Goal: Task Accomplishment & Management: Use online tool/utility

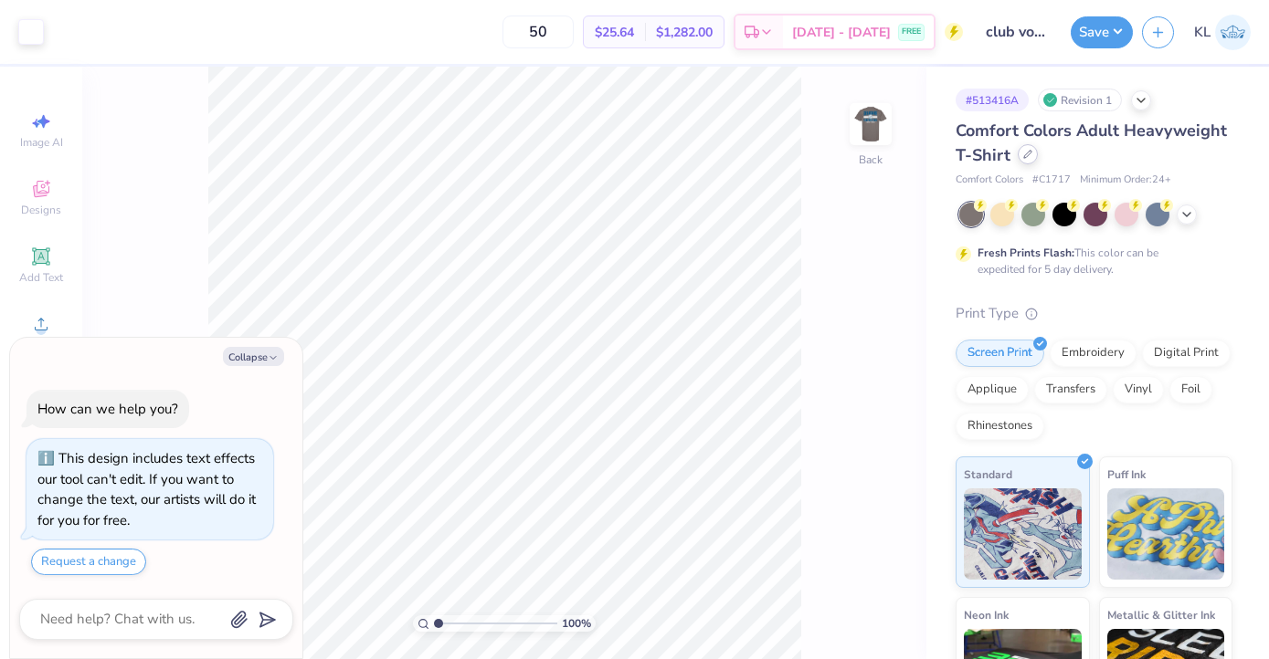
click at [1032, 160] on div at bounding box center [1028, 154] width 20 height 20
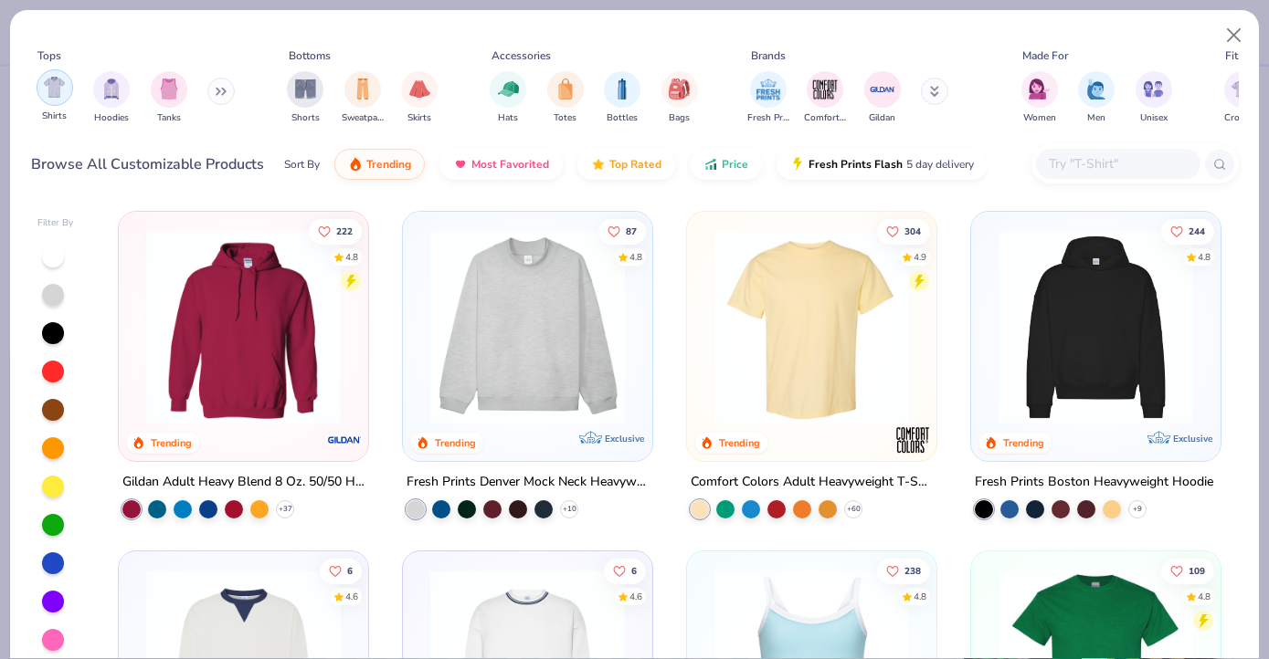
click at [54, 101] on div "filter for Shirts" at bounding box center [55, 87] width 37 height 37
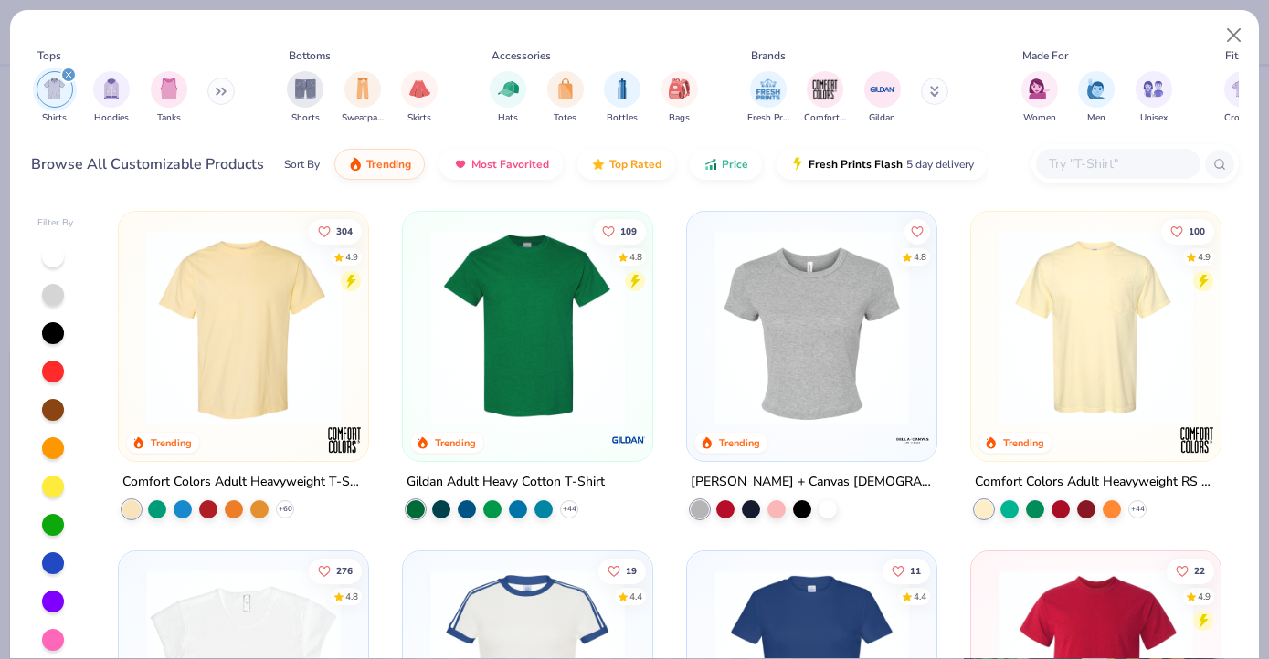
type textarea "x"
click at [1115, 159] on input "text" at bounding box center [1117, 163] width 141 height 21
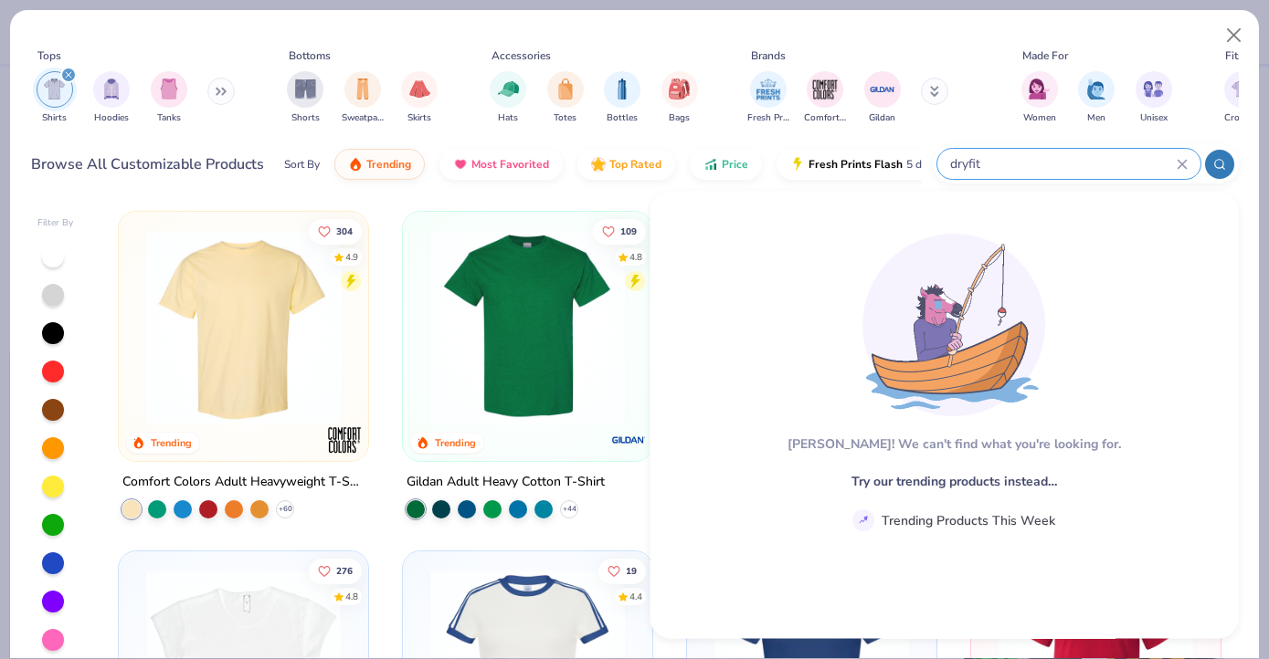
type input "dryfit"
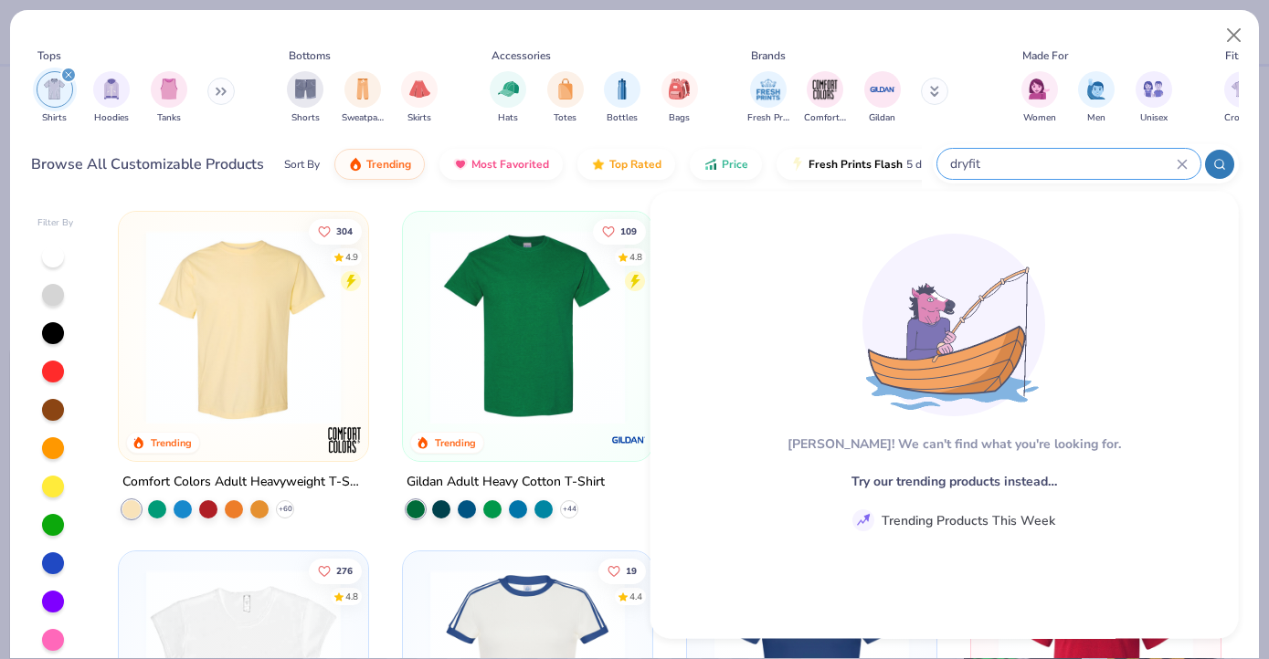
click at [552, 197] on div "Filter By 304 4.9 Trending Comfort Colors Adult Heavyweight T-Shirt + 60 109 4.…" at bounding box center [634, 427] width 1249 height 461
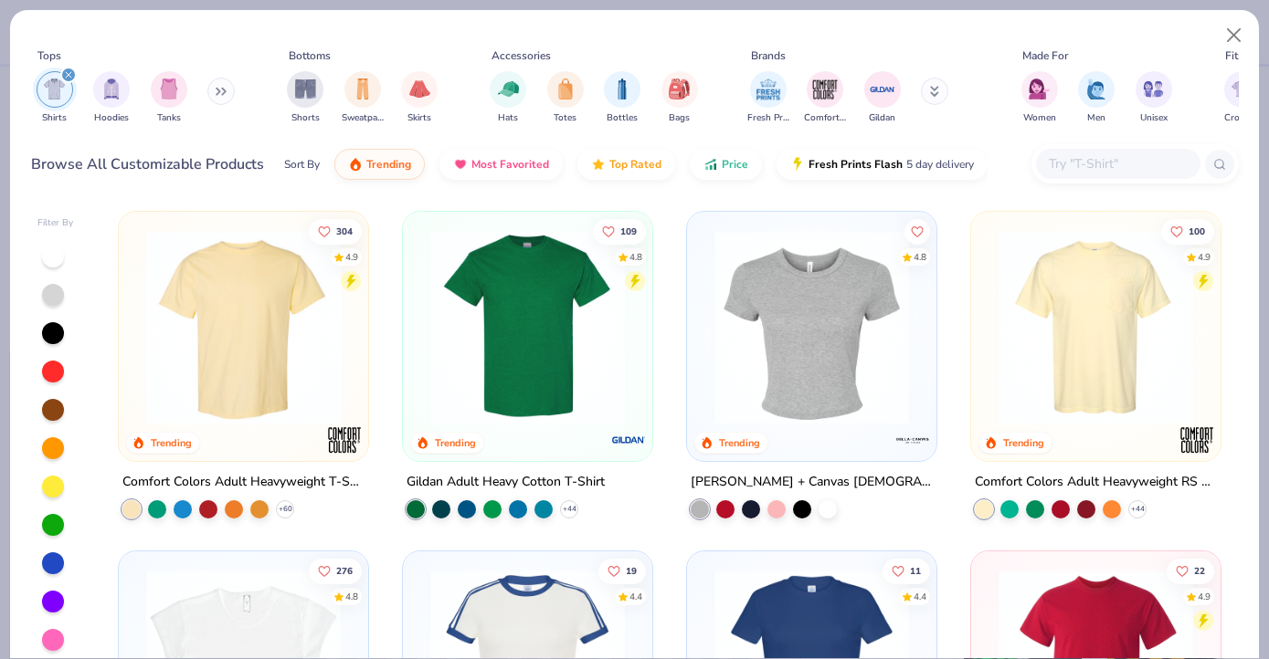
click at [1182, 162] on input "text" at bounding box center [1117, 163] width 141 height 21
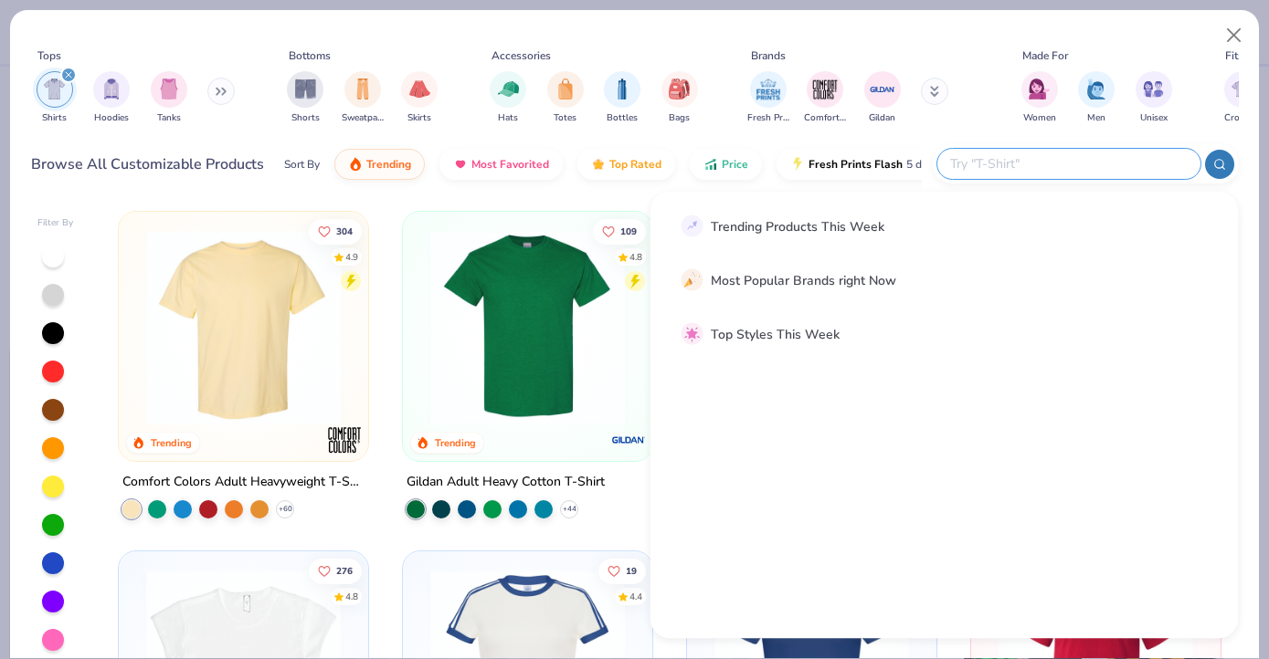
click at [818, 141] on div "Sort By Trending Most Favorited Top Rated Price Fresh Prints Flash 5 day delive…" at bounding box center [603, 164] width 638 height 51
click at [560, 191] on div "Tops Shirts Hoodies Tanks Bottoms Shorts Sweatpants Skirts Accessories Hats Tot…" at bounding box center [634, 103] width 1249 height 187
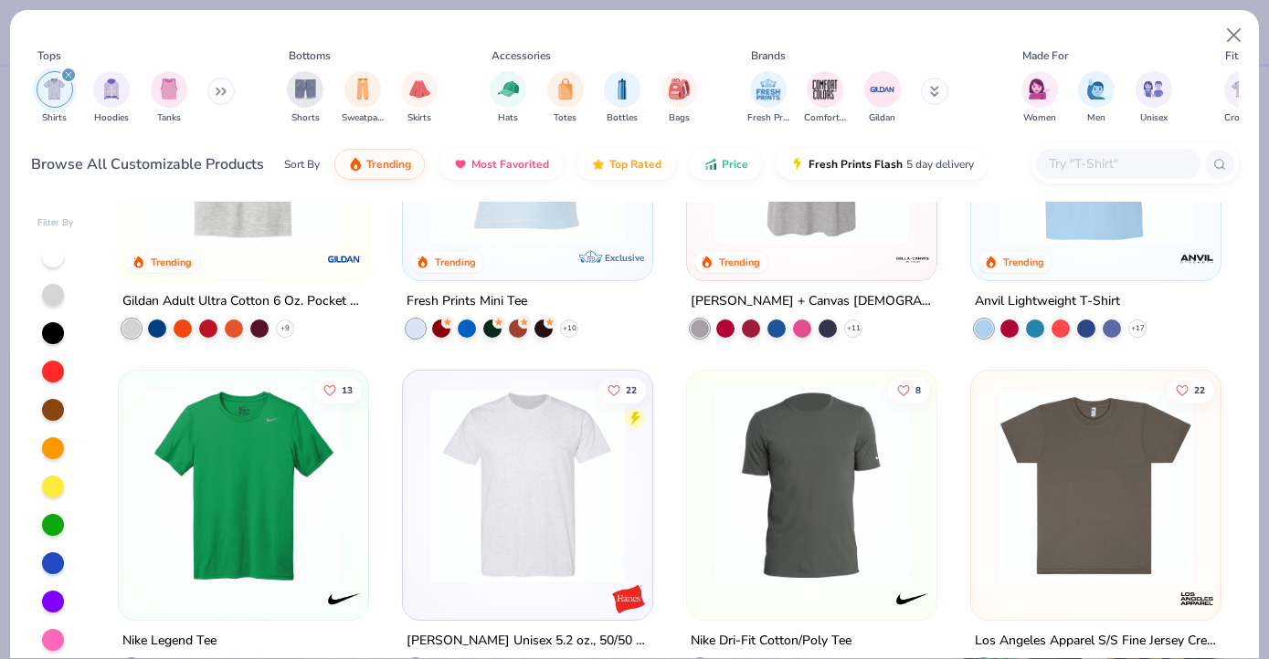
scroll to position [1007, 0]
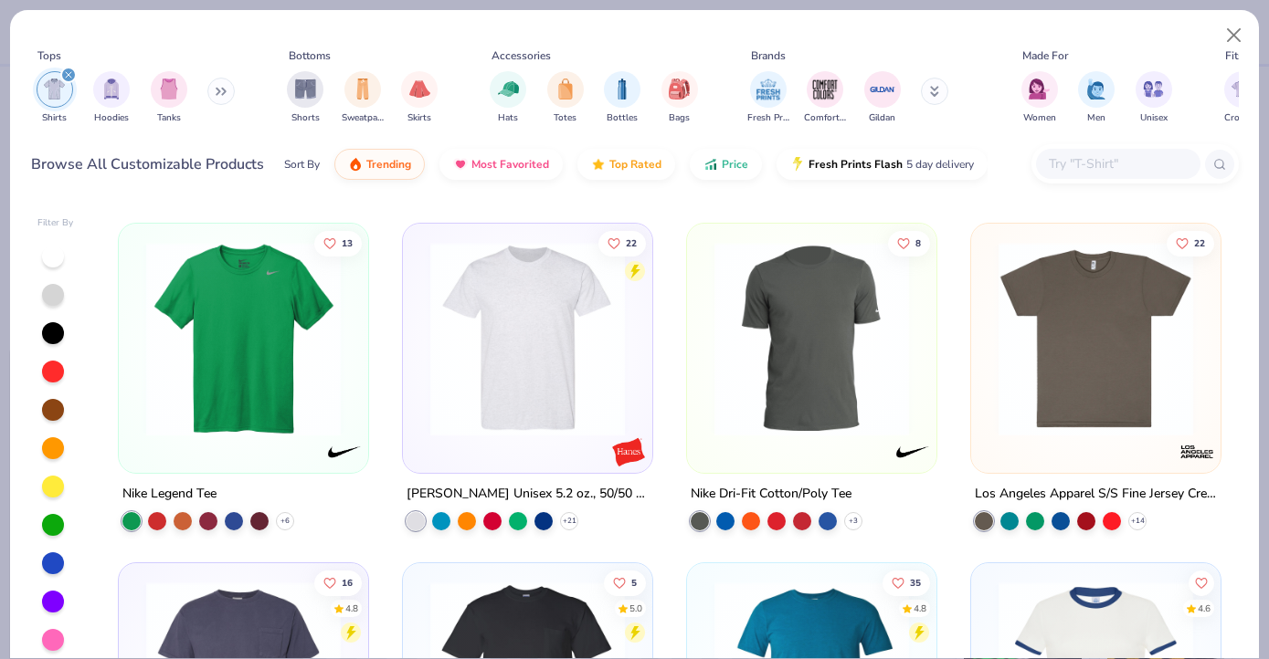
click at [791, 357] on img at bounding box center [811, 339] width 213 height 195
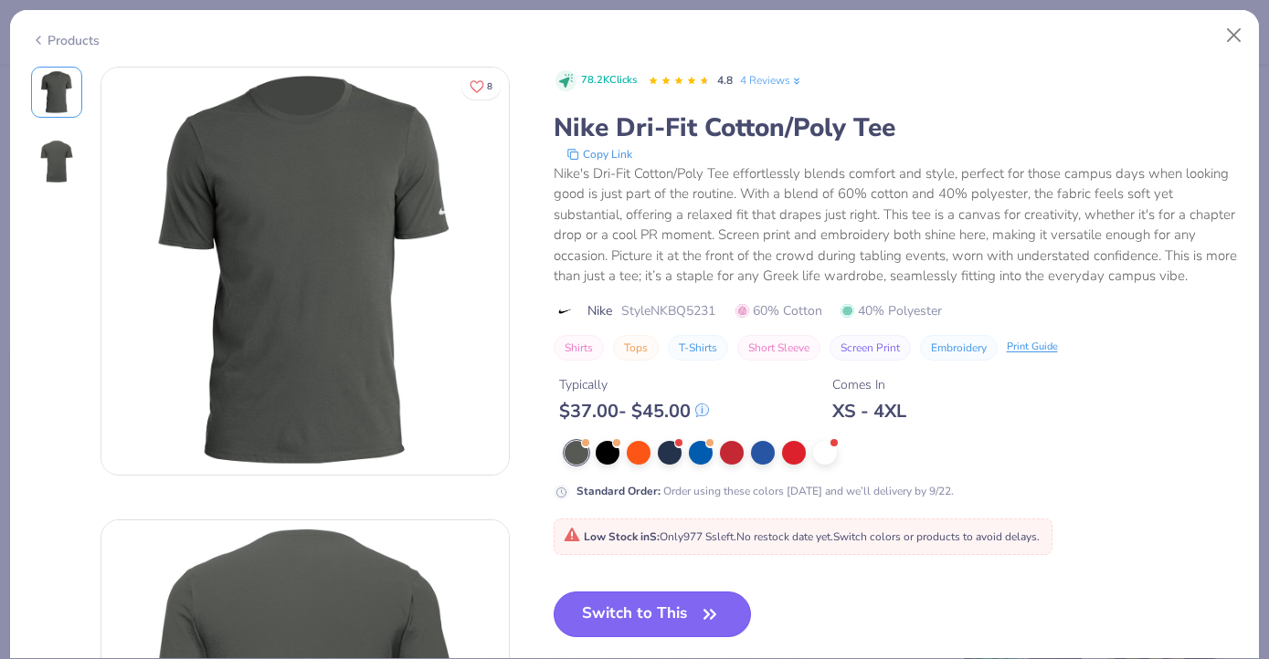
click at [659, 616] on button "Switch to This" at bounding box center [653, 615] width 198 height 46
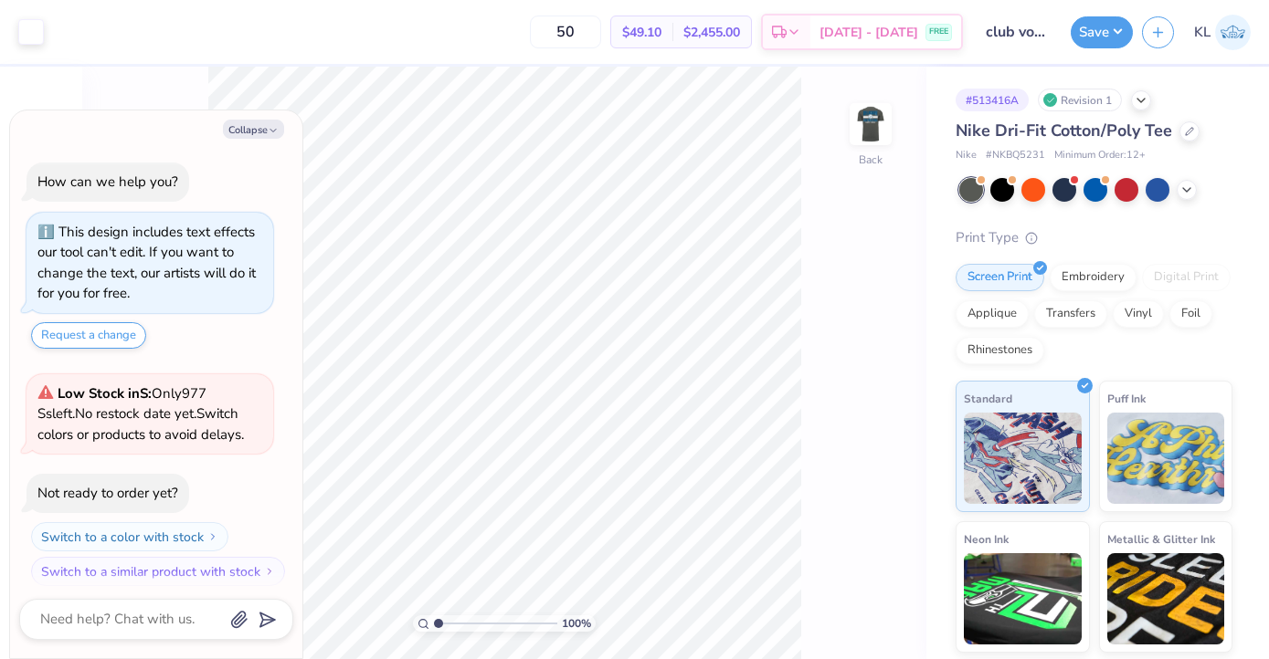
scroll to position [10, 0]
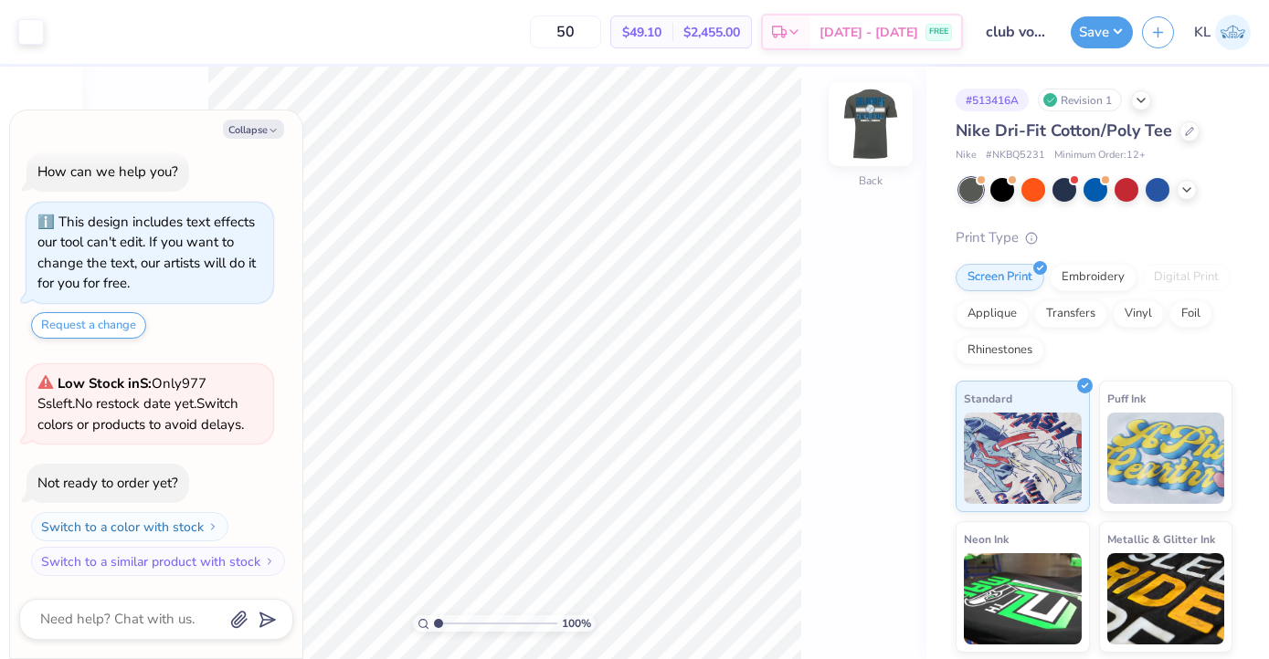
click at [859, 120] on img at bounding box center [870, 124] width 73 height 73
click at [859, 120] on img at bounding box center [870, 124] width 37 height 37
click at [244, 129] on button "Collapse" at bounding box center [253, 129] width 61 height 19
type textarea "x"
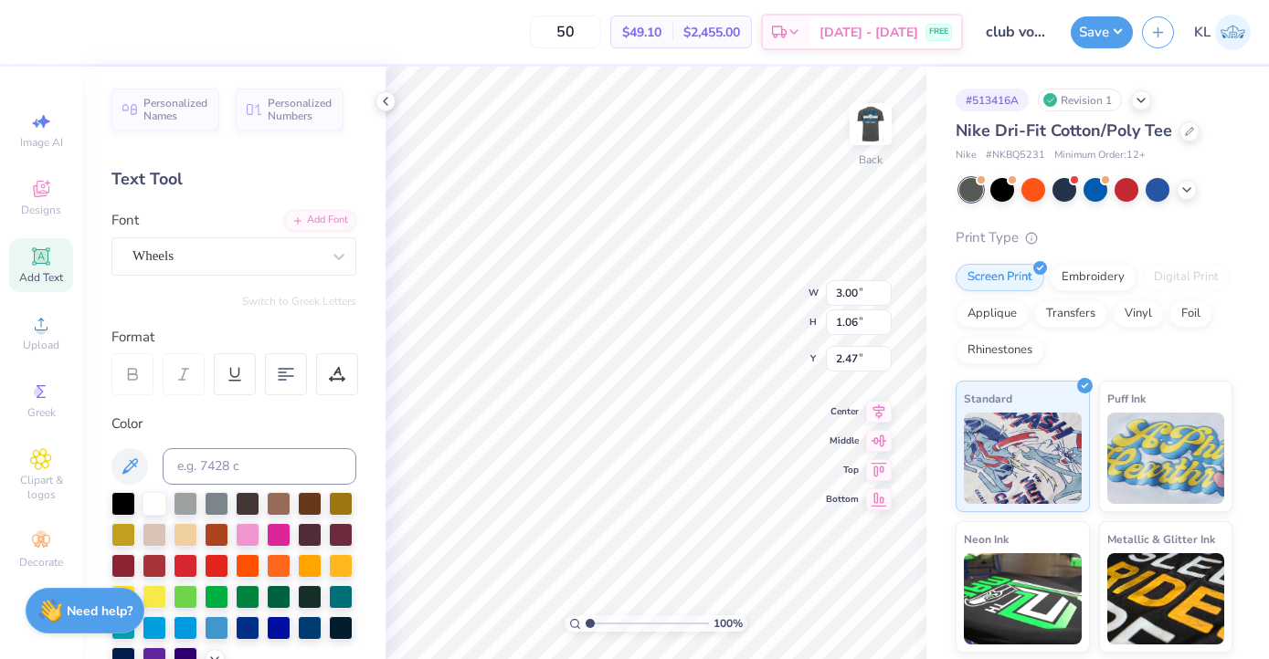
type input "2.73"
click at [245, 255] on div "Wheels" at bounding box center [227, 256] width 192 height 28
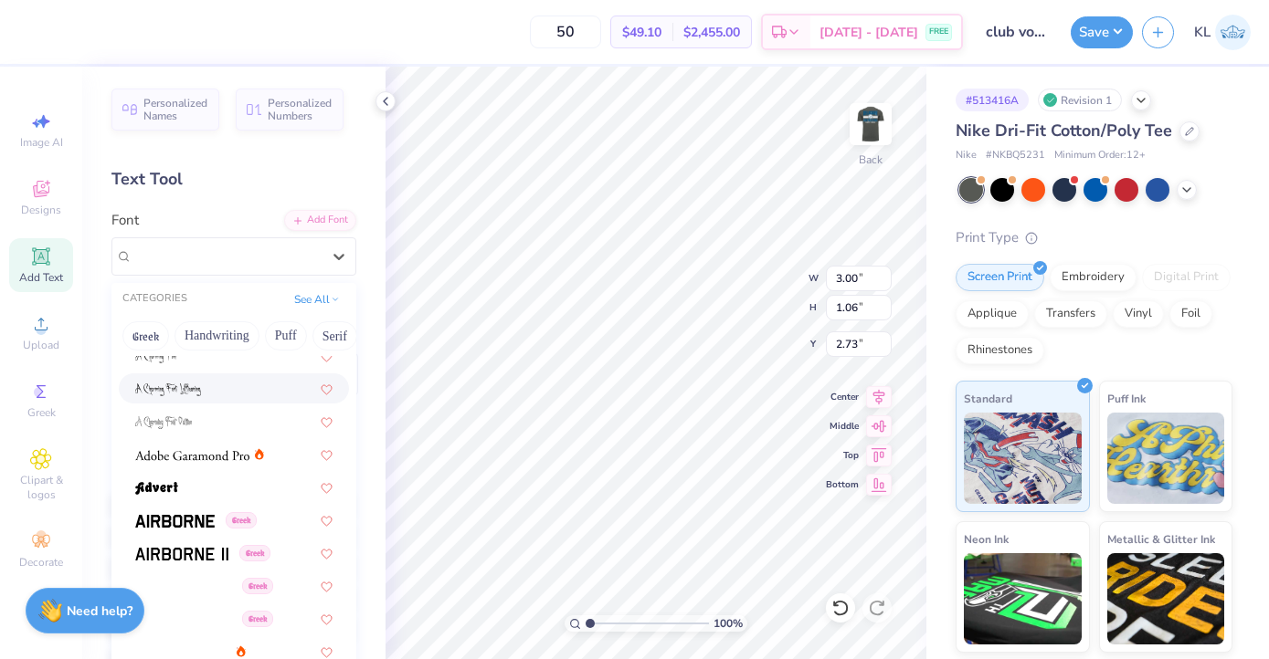
scroll to position [314, 0]
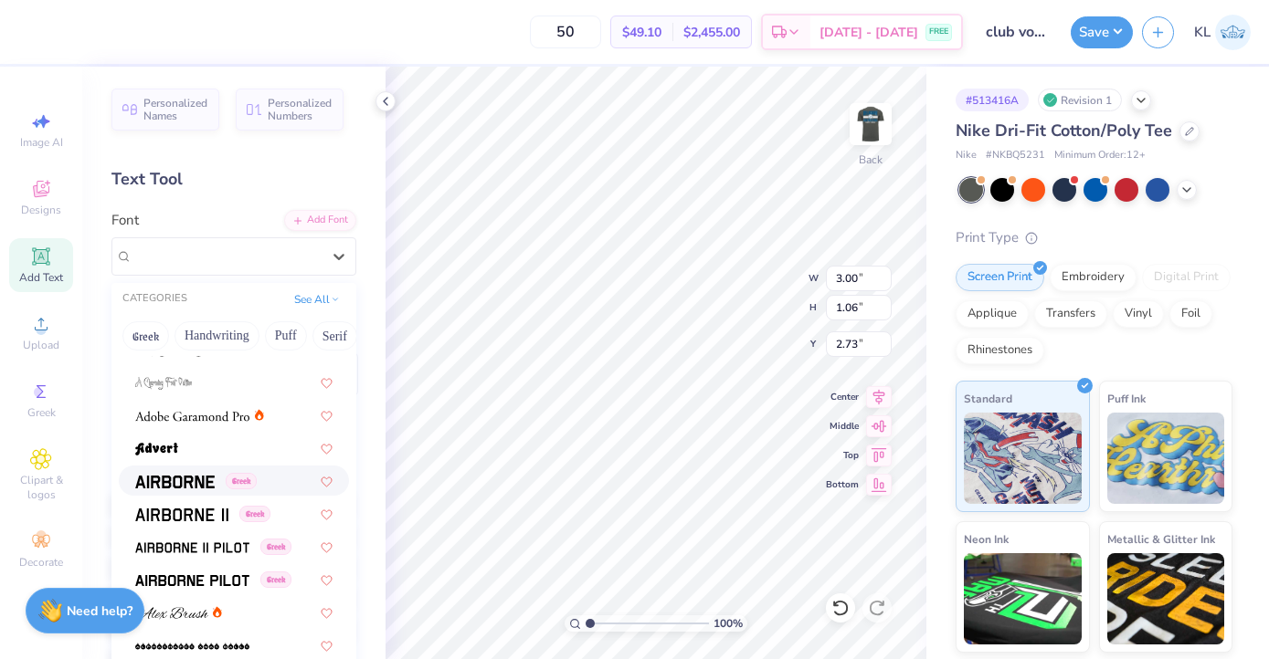
click at [195, 490] on span at bounding box center [174, 480] width 79 height 19
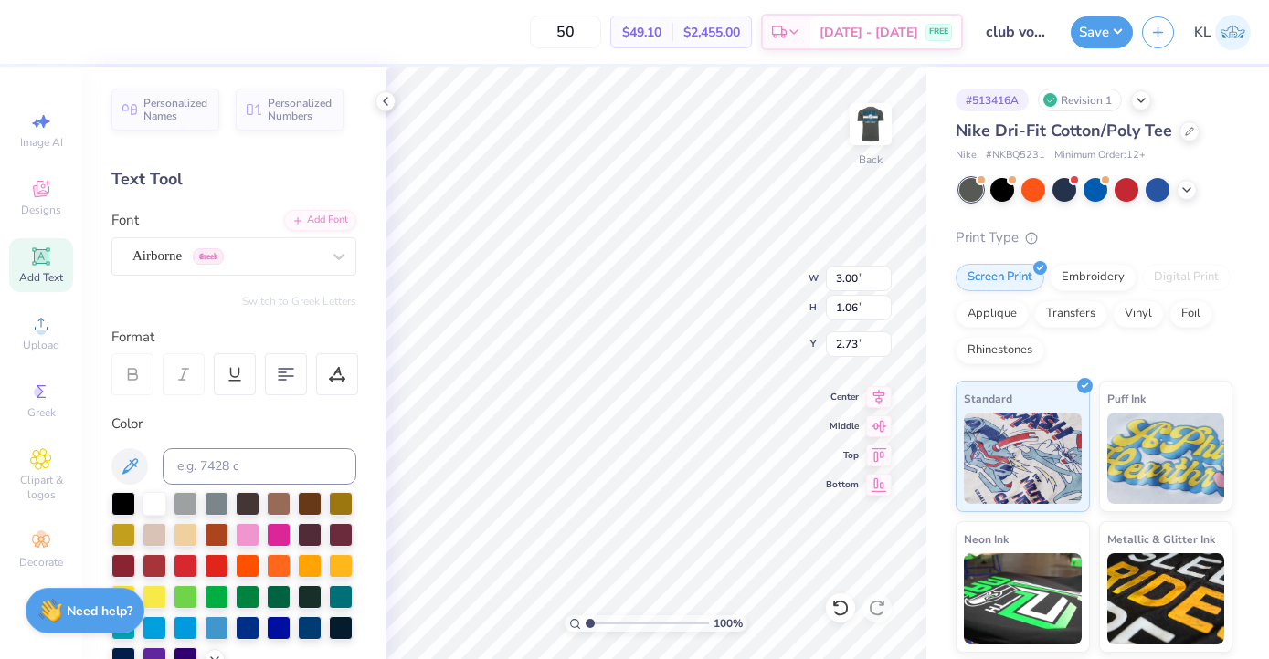
type input "3.97"
type input "0.95"
type input "2.79"
click at [188, 264] on div "Airborne Greek" at bounding box center [227, 256] width 192 height 28
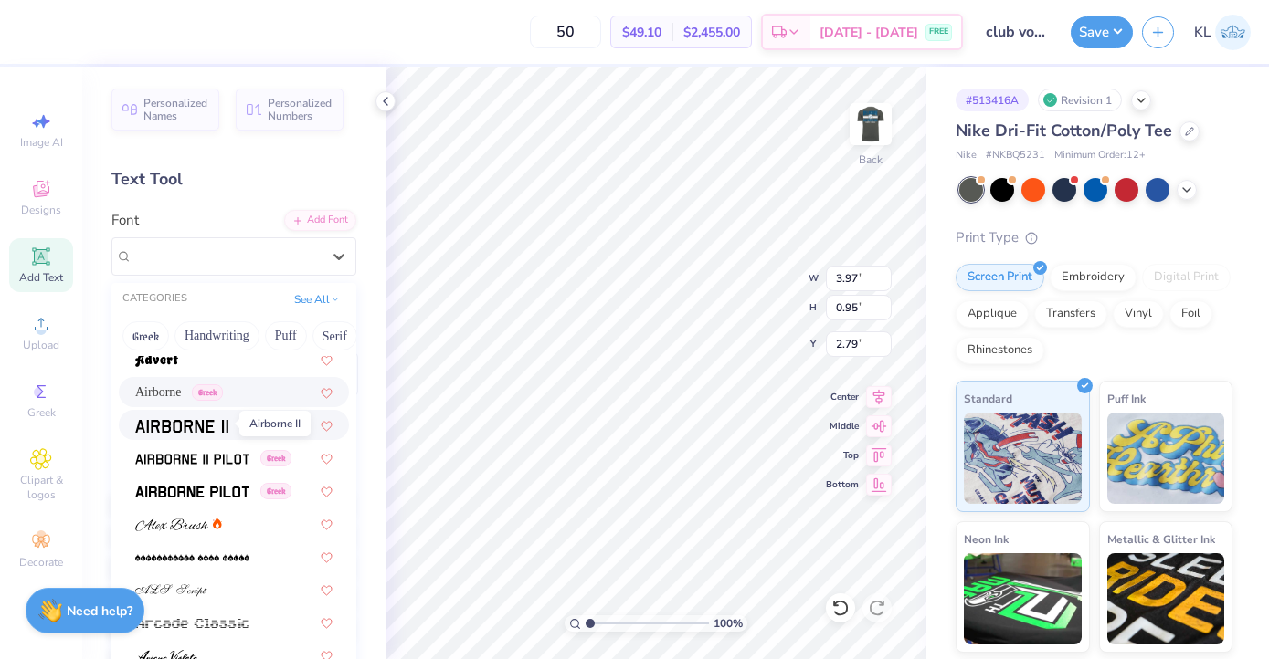
scroll to position [405, 0]
click at [188, 475] on div "Greek" at bounding box center [234, 489] width 230 height 30
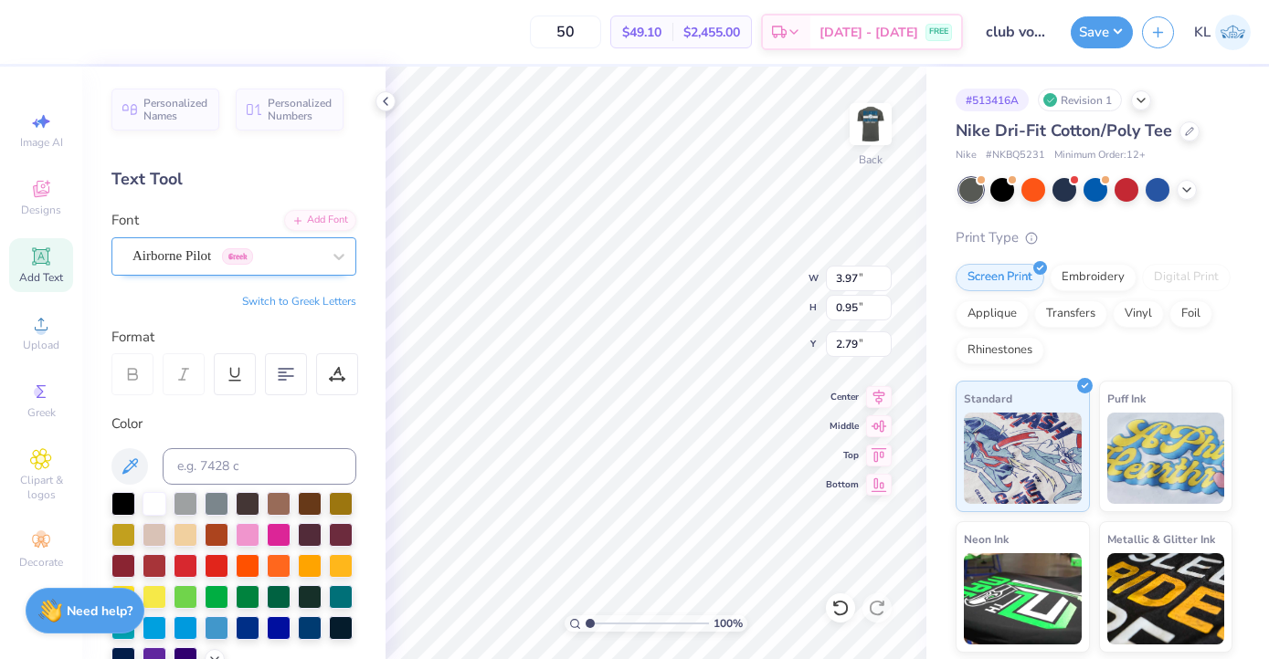
click at [213, 258] on div "Airborne Pilot Greek" at bounding box center [227, 256] width 192 height 28
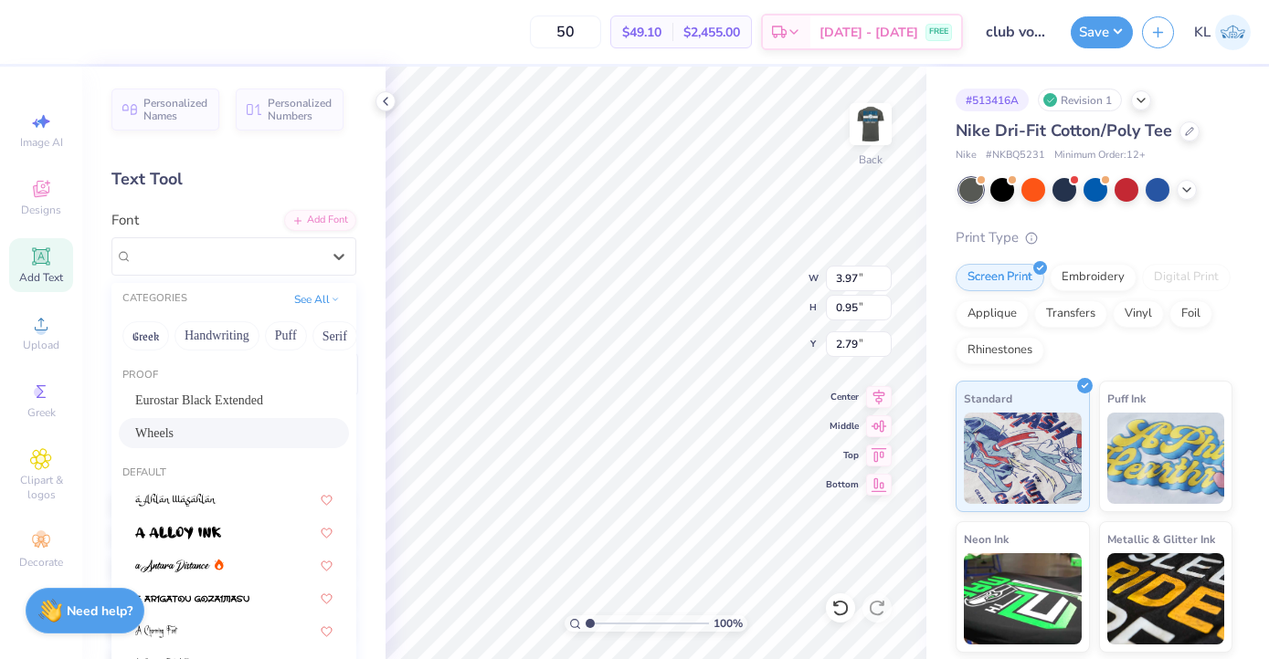
click at [206, 430] on div "Wheels" at bounding box center [233, 433] width 197 height 19
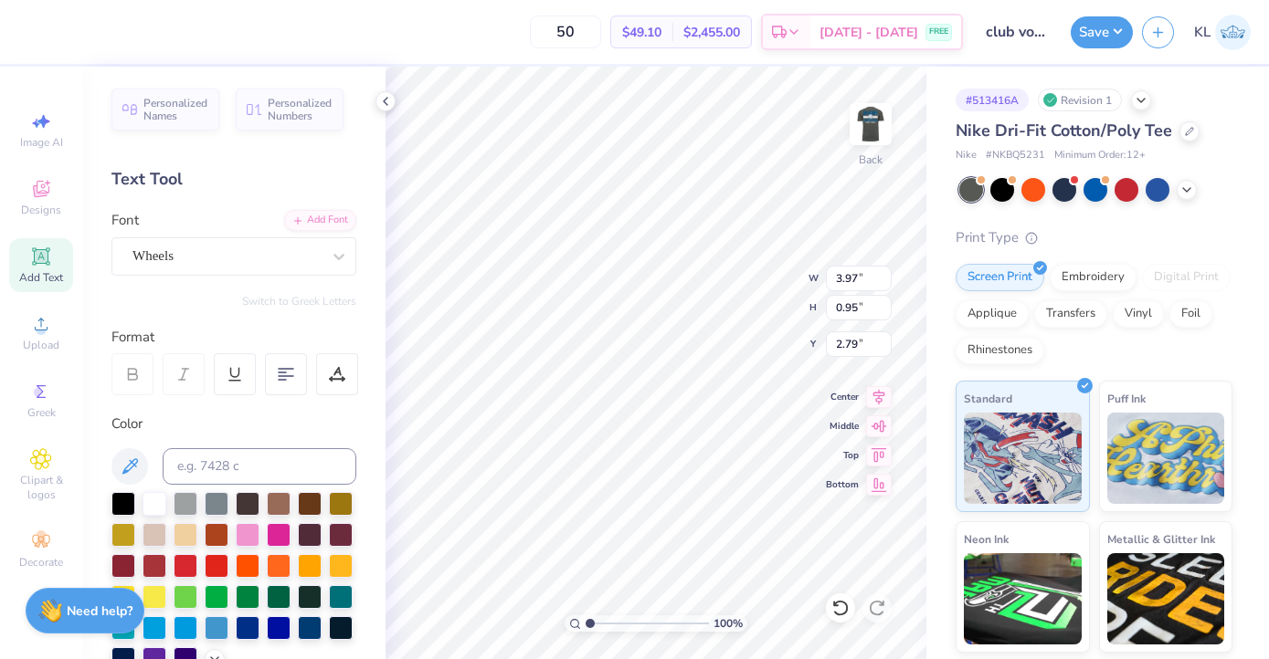
type input "3.00"
type input "1.06"
type input "2.73"
click at [747, 299] on div "100 % Back W 3.00 3.00 " H 1.06 1.06 " Y 2.73 2.73 " Center Middle Top Bottom" at bounding box center [655, 363] width 541 height 593
click at [872, 121] on img at bounding box center [870, 124] width 73 height 73
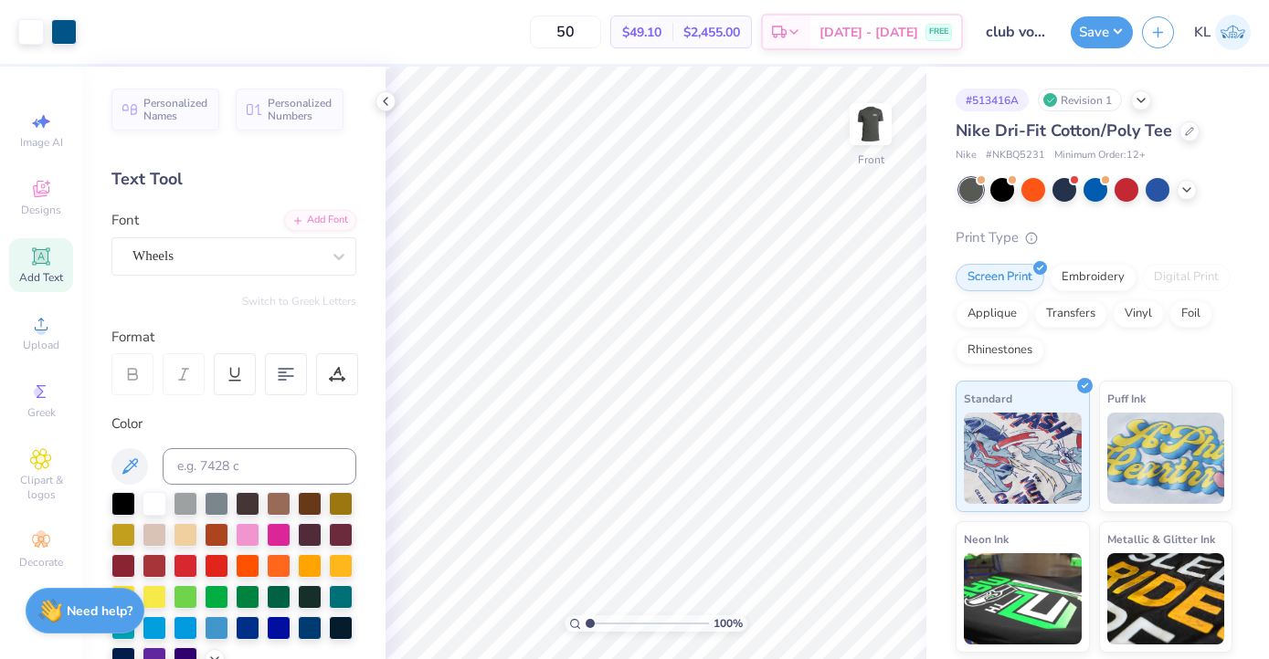
click at [872, 121] on img at bounding box center [870, 124] width 37 height 37
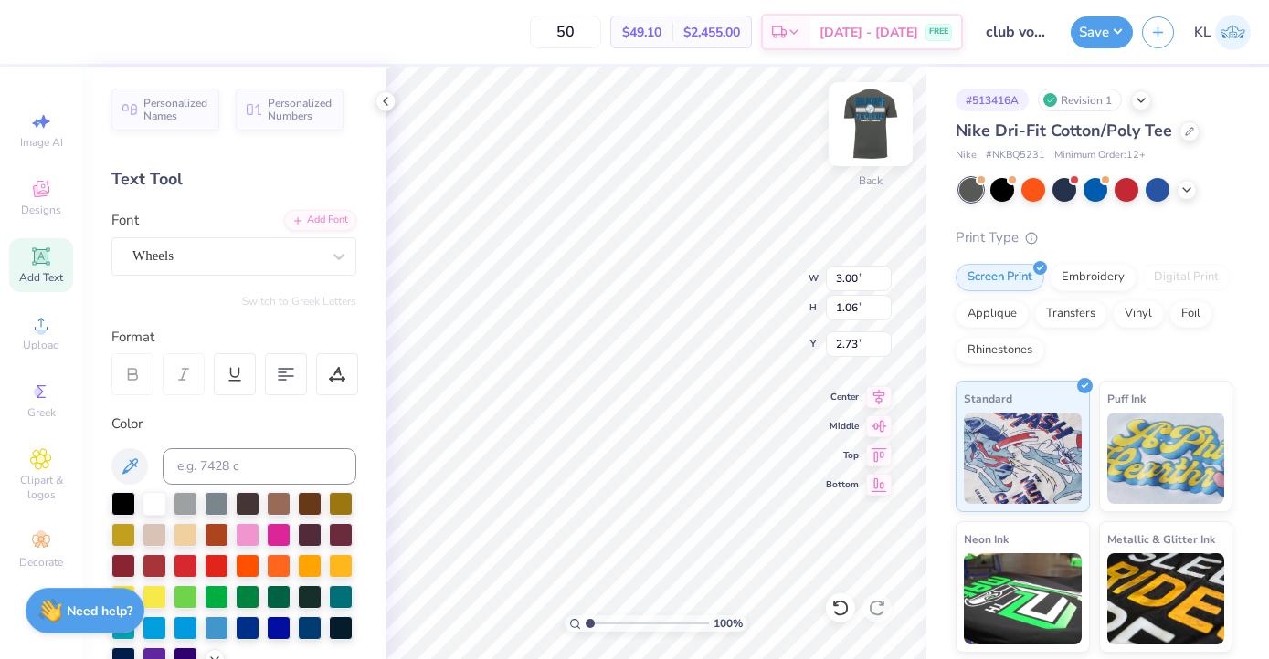
type input "2.47"
click at [275, 276] on div "Personalized Names Personalized Numbers Text Tool Add Font Font Wheels Switch t…" at bounding box center [233, 363] width 303 height 593
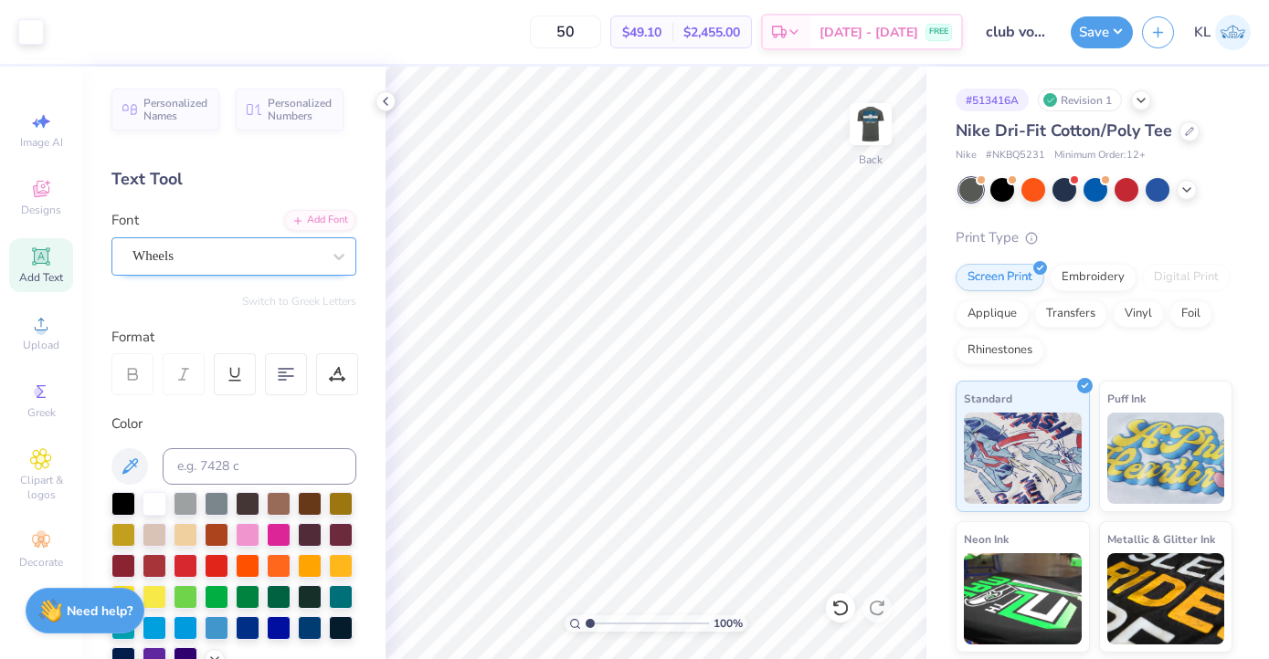
click at [275, 259] on div "Wheels" at bounding box center [227, 256] width 192 height 28
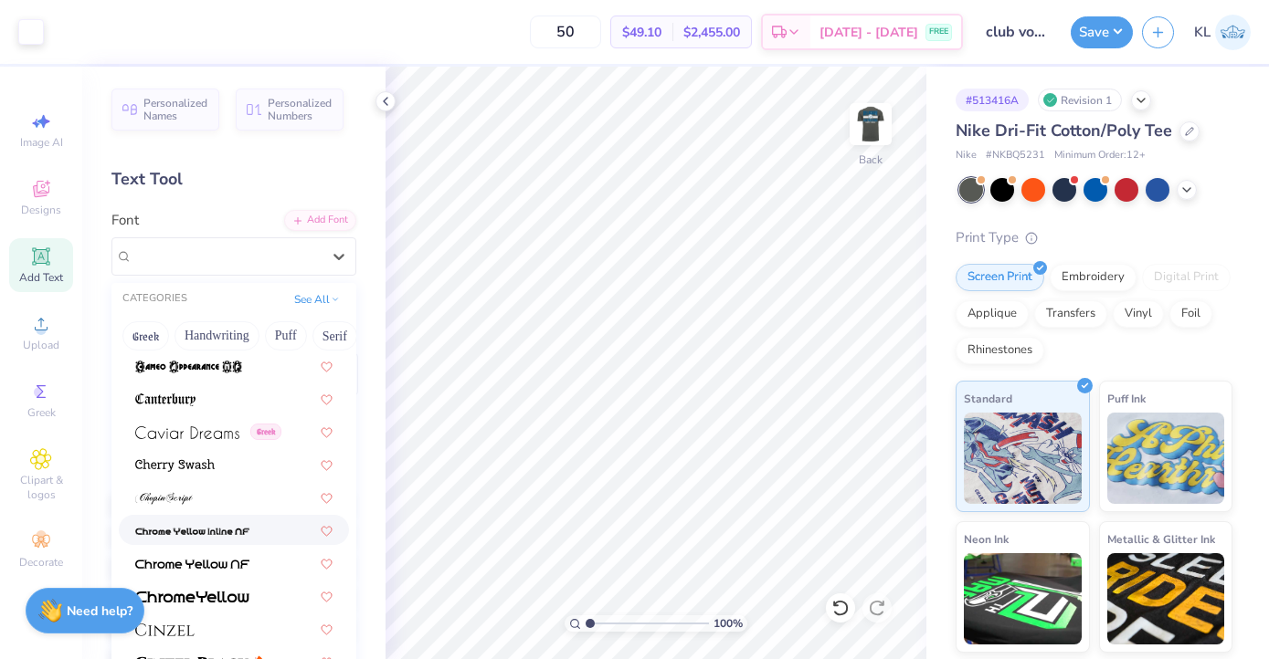
scroll to position [2201, 0]
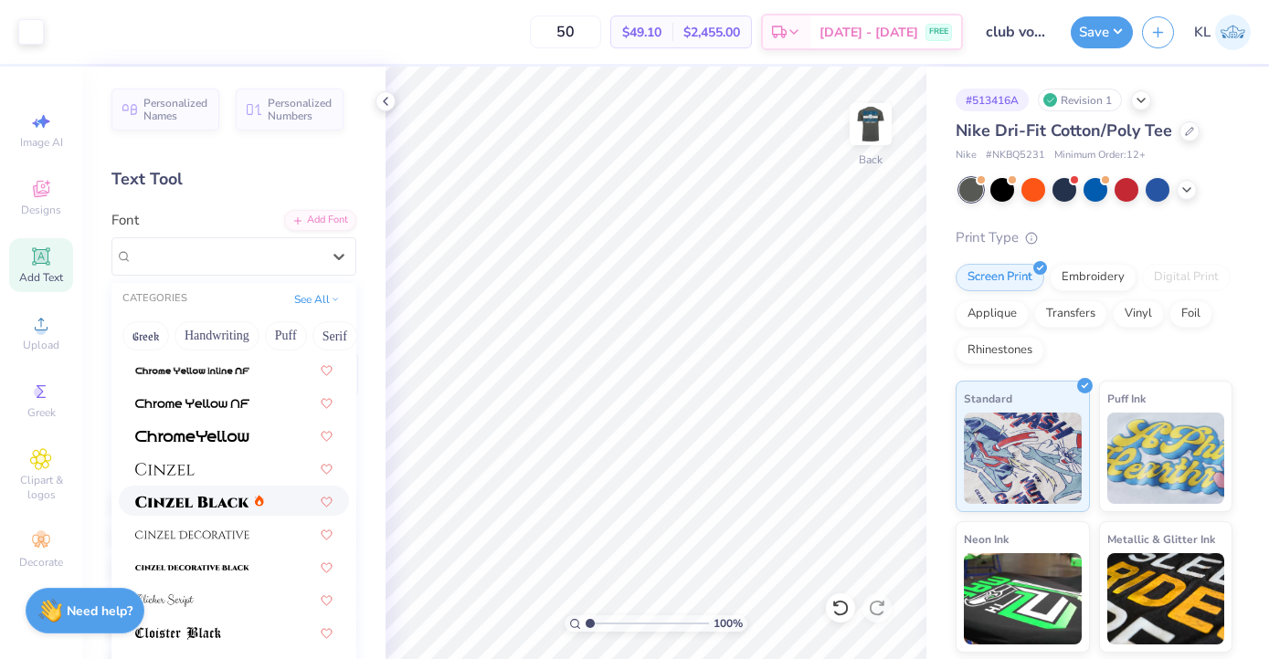
click at [216, 502] on img at bounding box center [192, 502] width 114 height 13
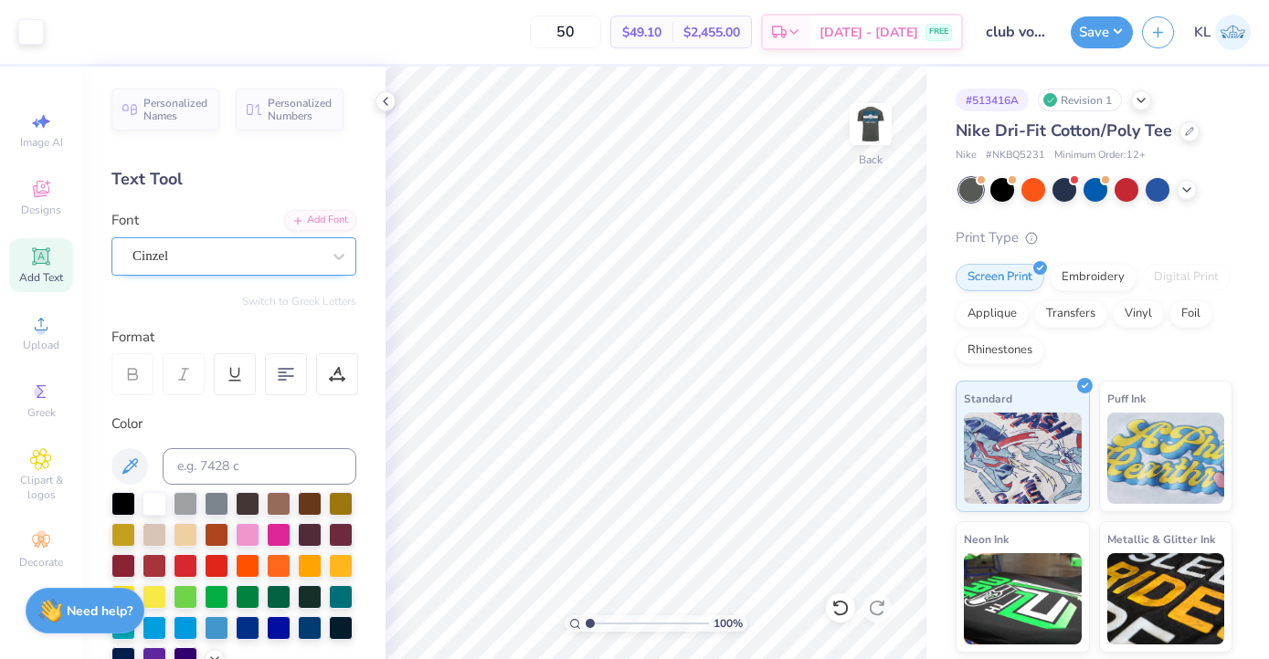
click at [208, 258] on div "Cinzel" at bounding box center [227, 256] width 192 height 28
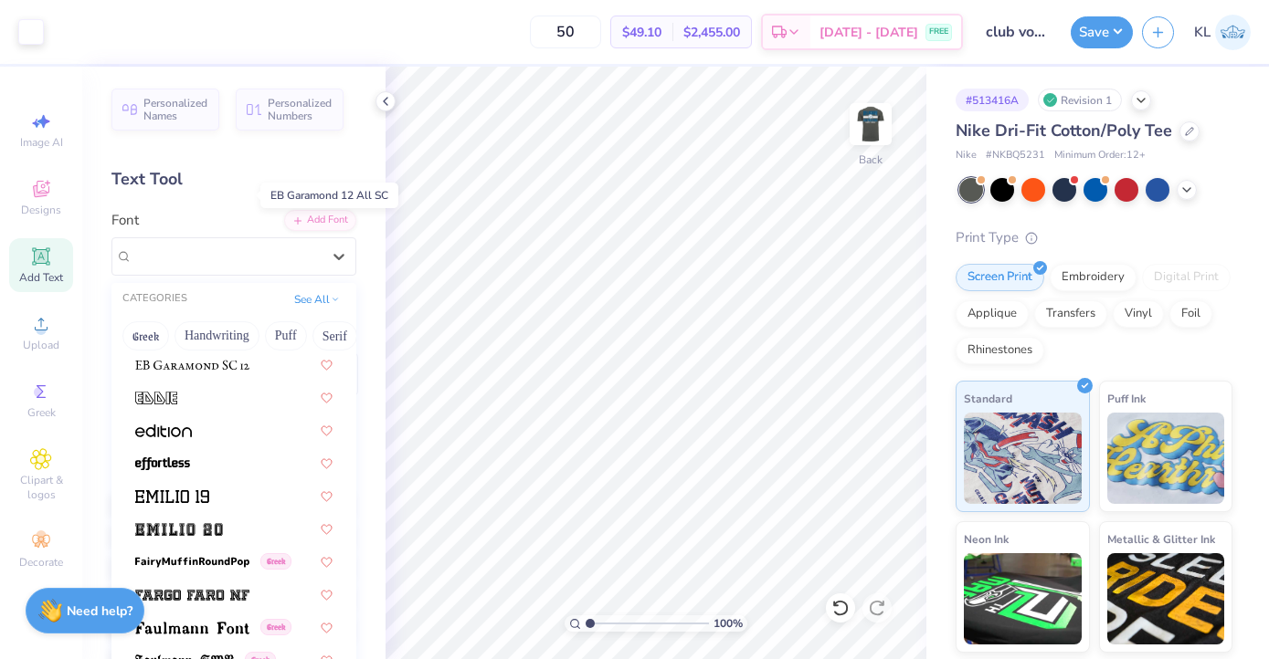
scroll to position [3725, 0]
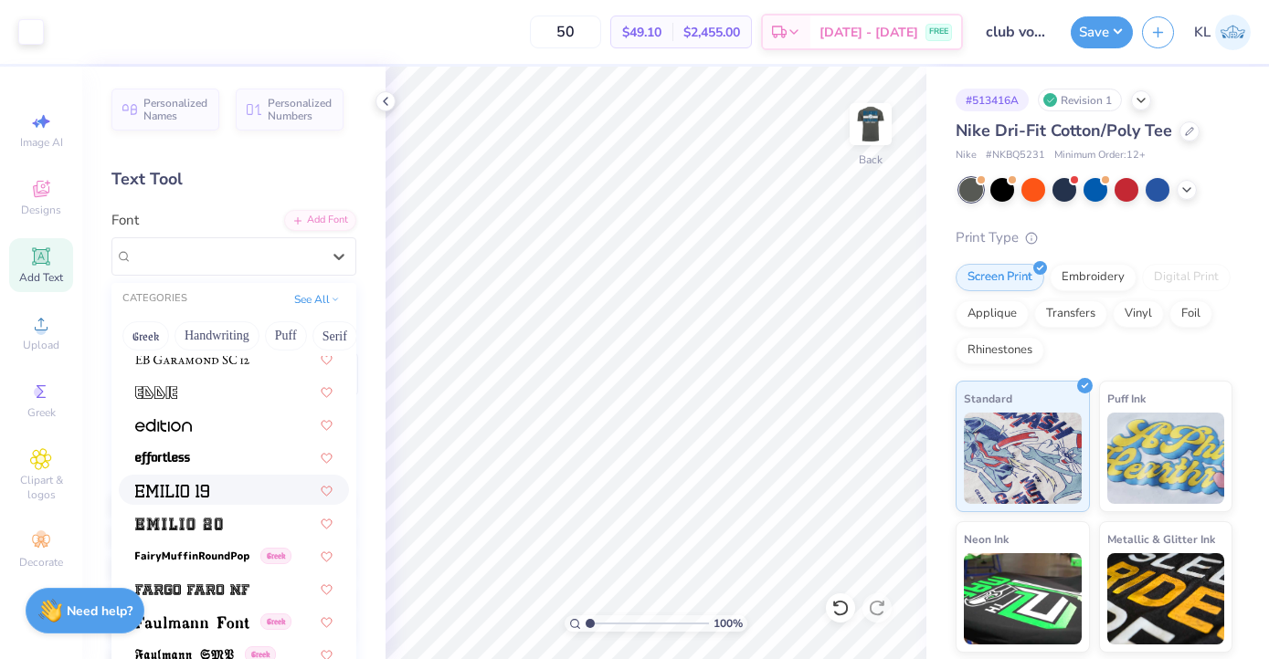
click at [200, 485] on img at bounding box center [172, 491] width 74 height 13
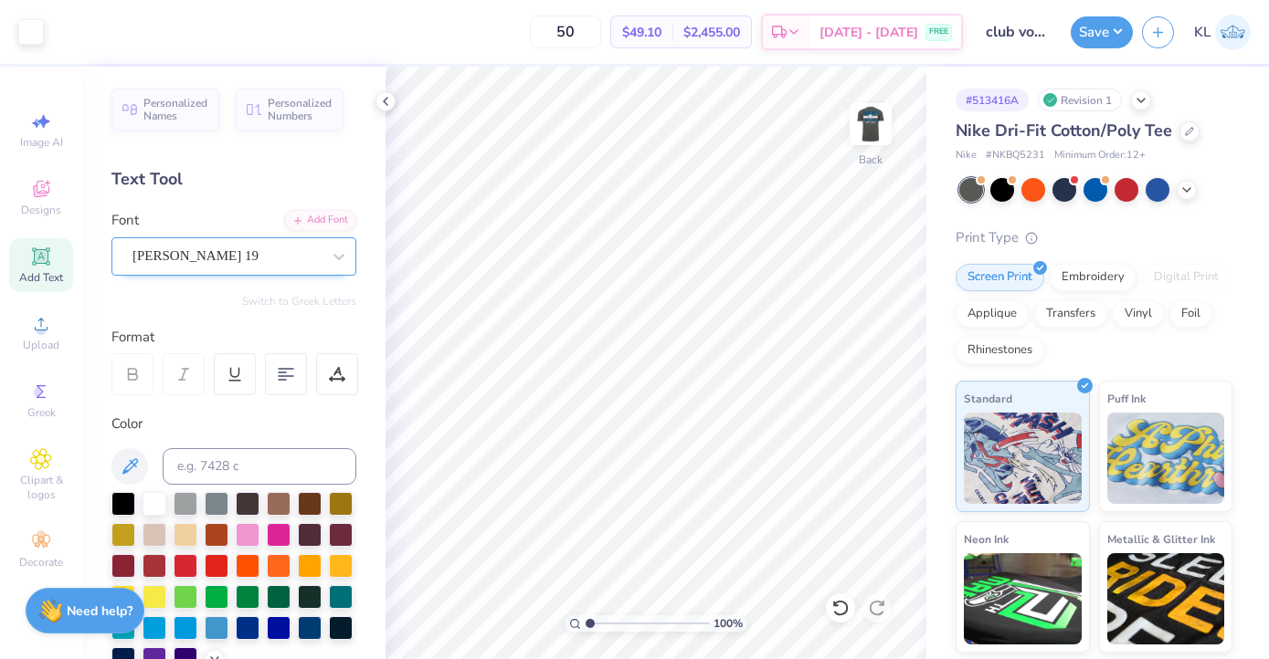
click at [237, 258] on div "[PERSON_NAME] 19" at bounding box center [227, 256] width 192 height 28
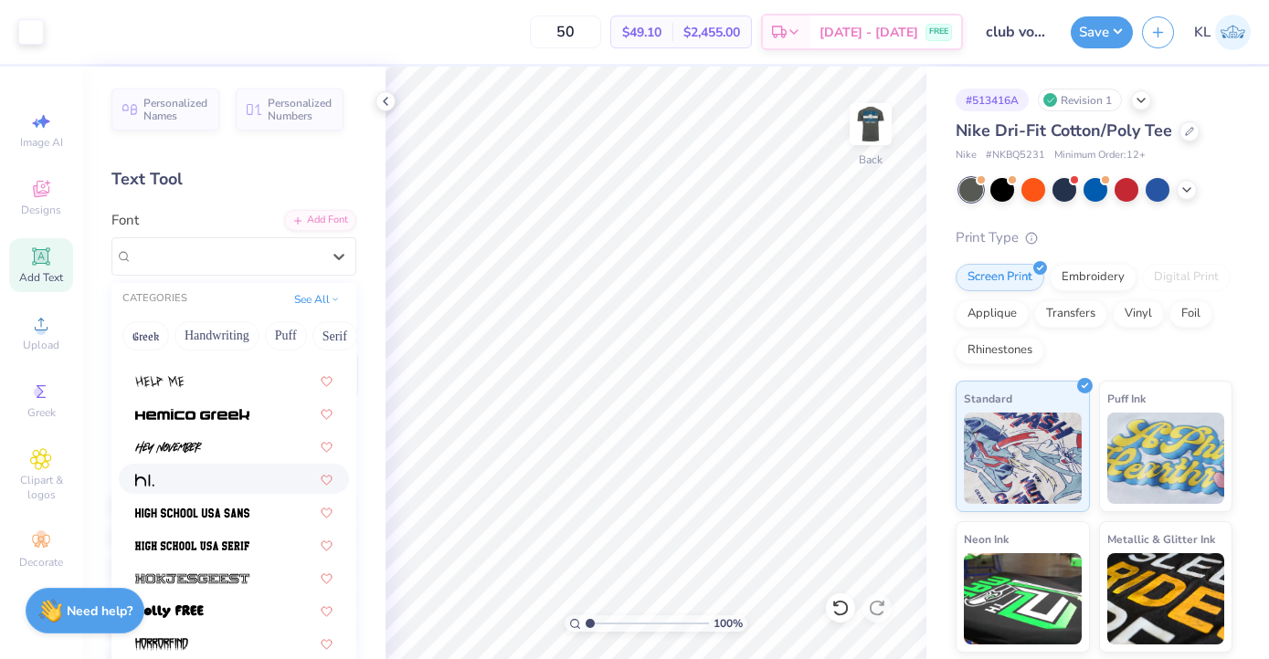
scroll to position [4592, 0]
click at [216, 507] on img at bounding box center [192, 512] width 114 height 13
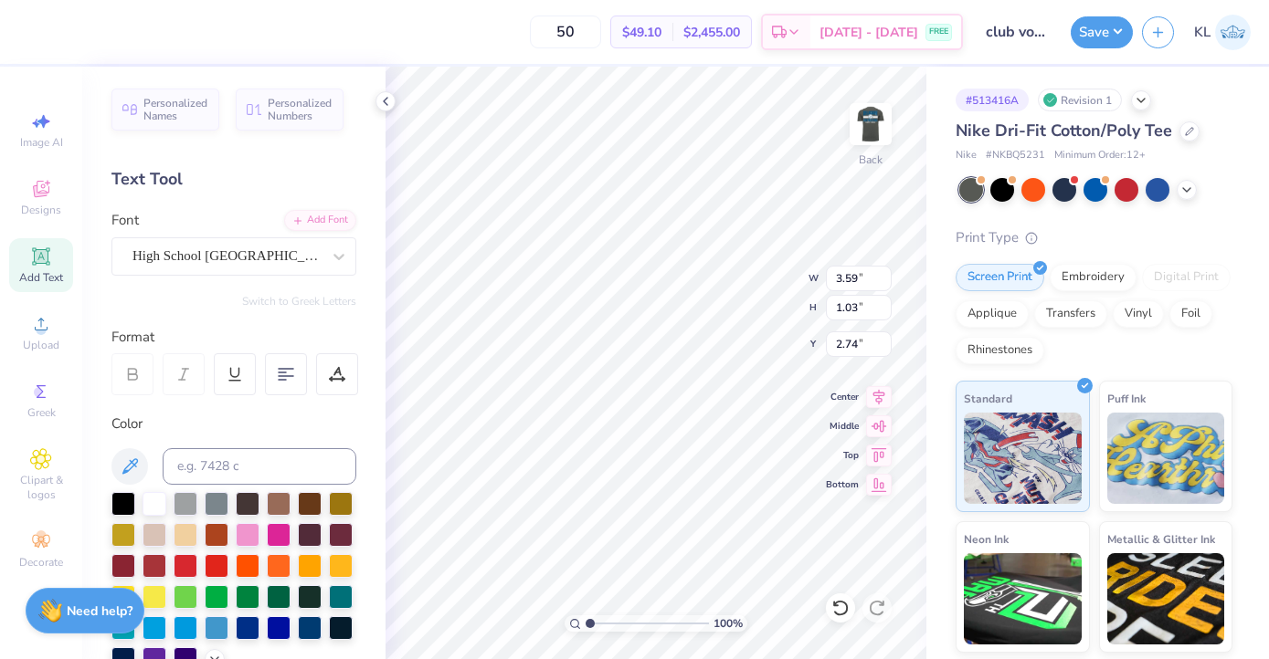
type input "2.74"
type input "2.75"
click at [858, 137] on img at bounding box center [870, 124] width 73 height 73
click at [858, 137] on img at bounding box center [870, 124] width 37 height 37
click at [887, 136] on img at bounding box center [870, 124] width 73 height 73
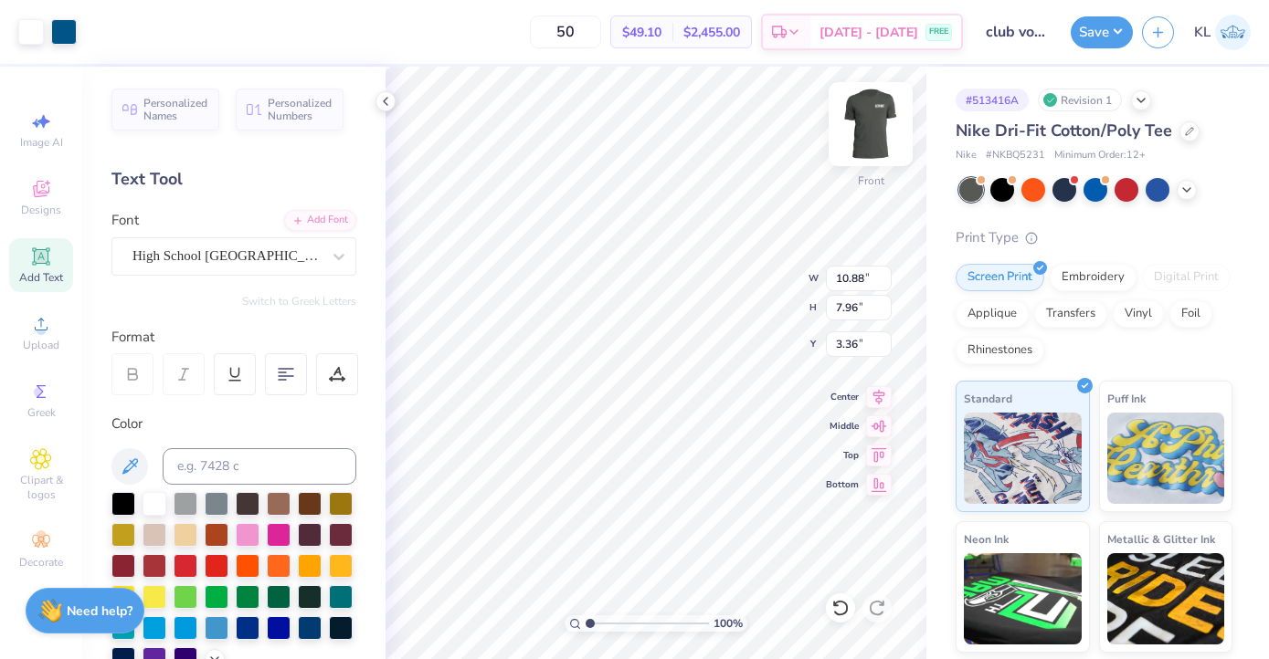
type input "10.88"
type input "7.96"
type input "3.81"
type input "10.51"
type input "7.69"
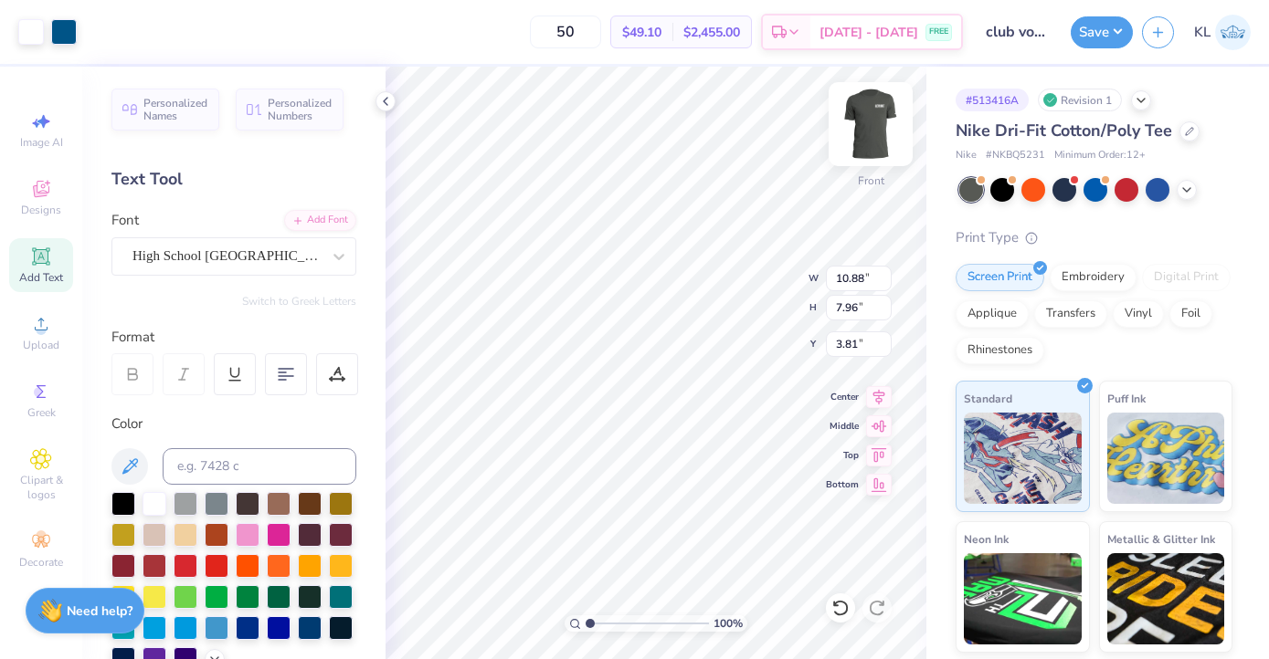
type input "4.09"
click at [1179, 134] on div at bounding box center [1189, 130] width 20 height 20
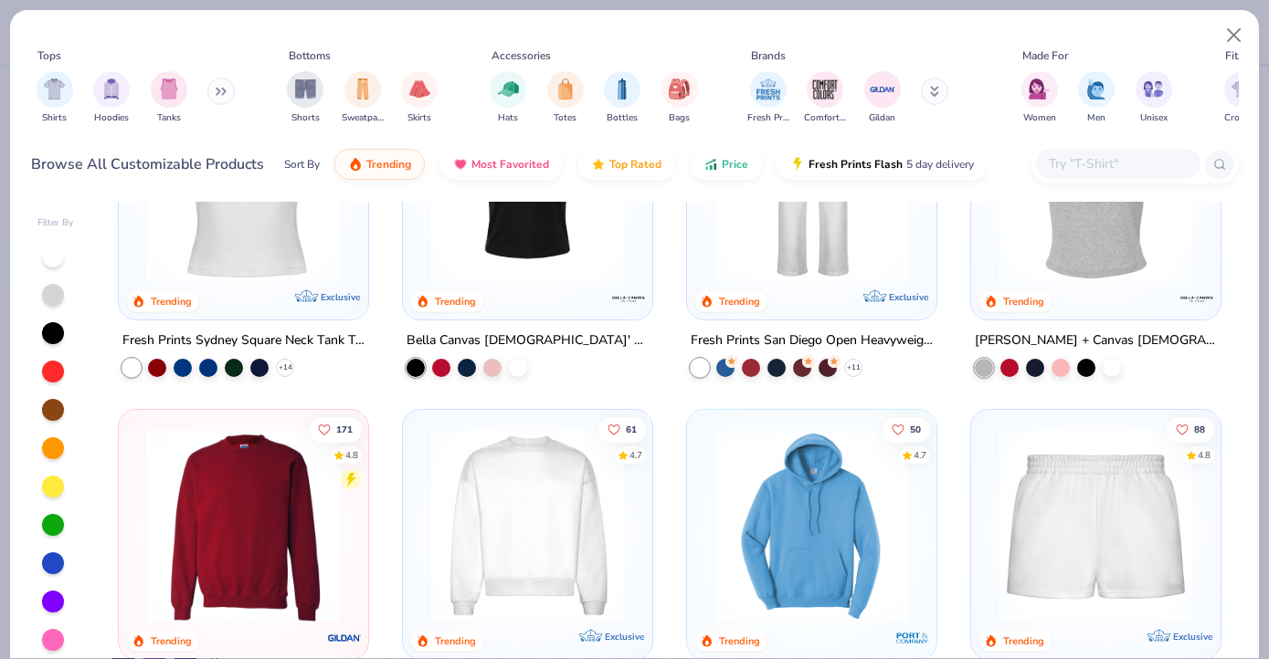
scroll to position [91, 0]
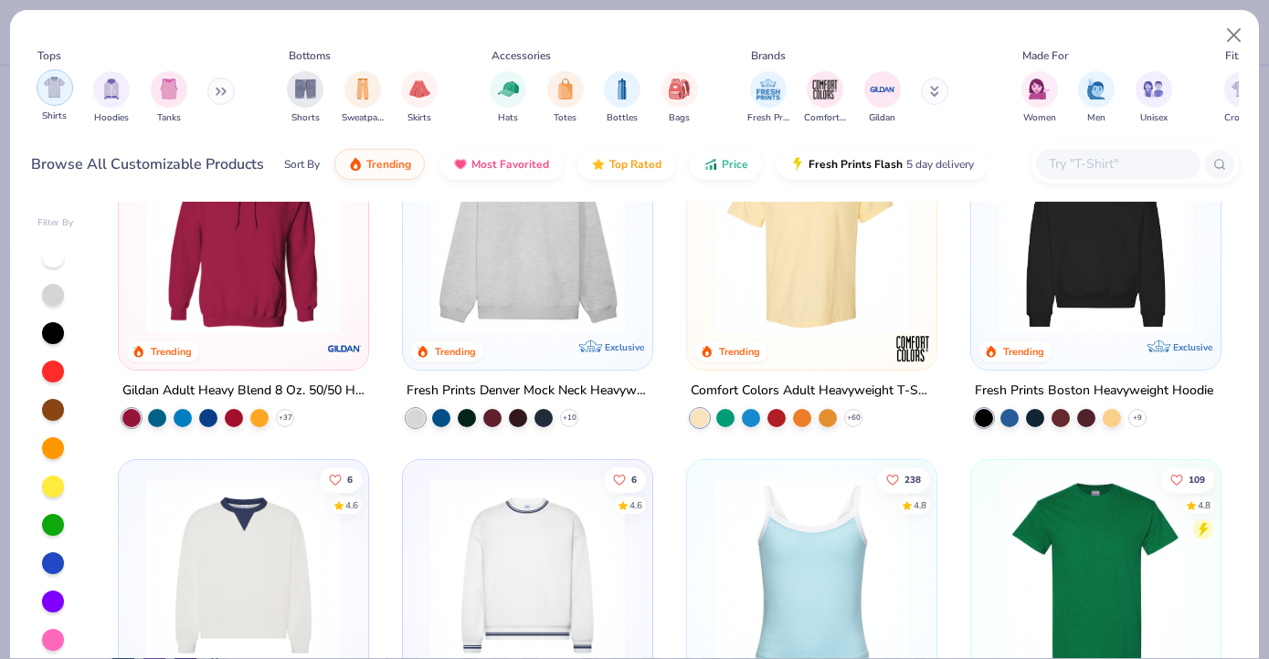
click at [57, 88] on img "filter for Shirts" at bounding box center [54, 87] width 21 height 21
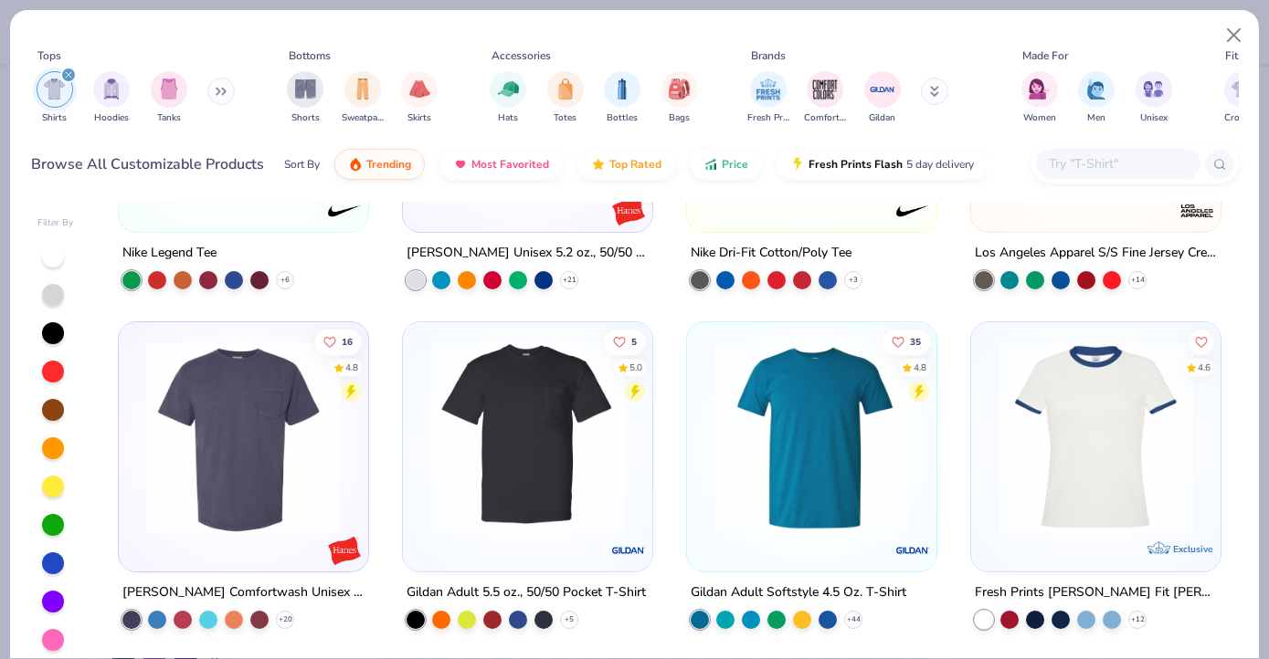
scroll to position [1018, 0]
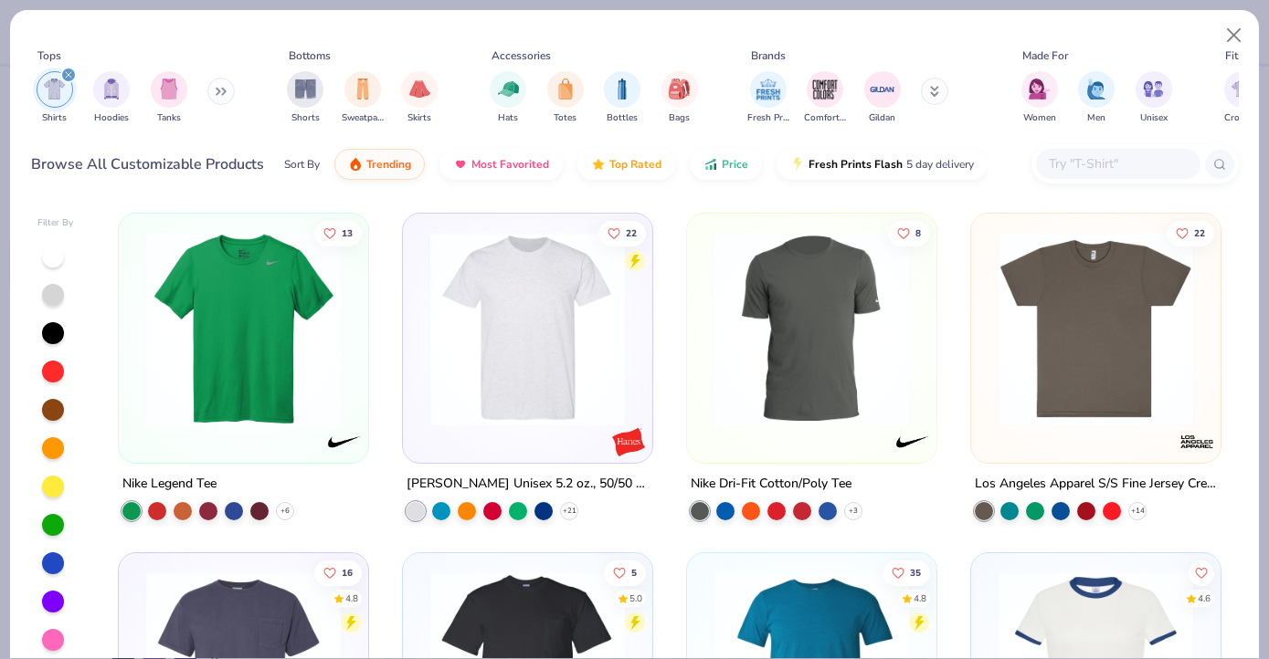
click at [1093, 157] on input "text" at bounding box center [1117, 163] width 141 height 21
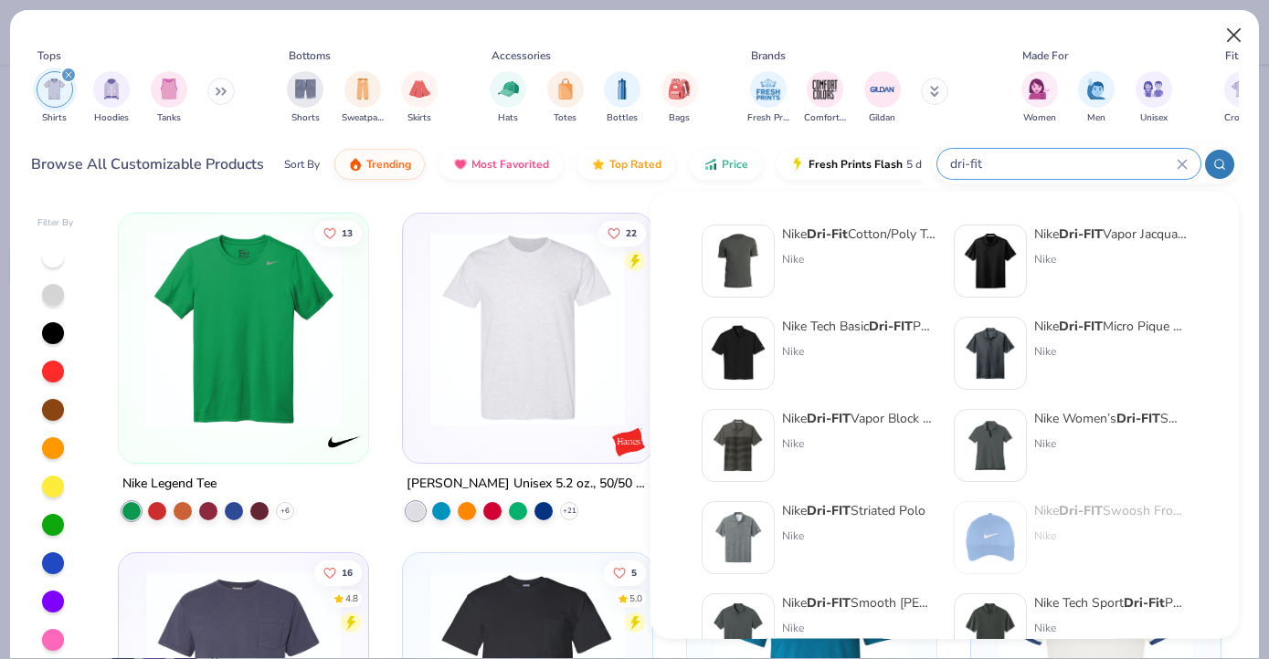
type input "dri-fit"
click at [1232, 37] on button "Close" at bounding box center [1234, 35] width 35 height 35
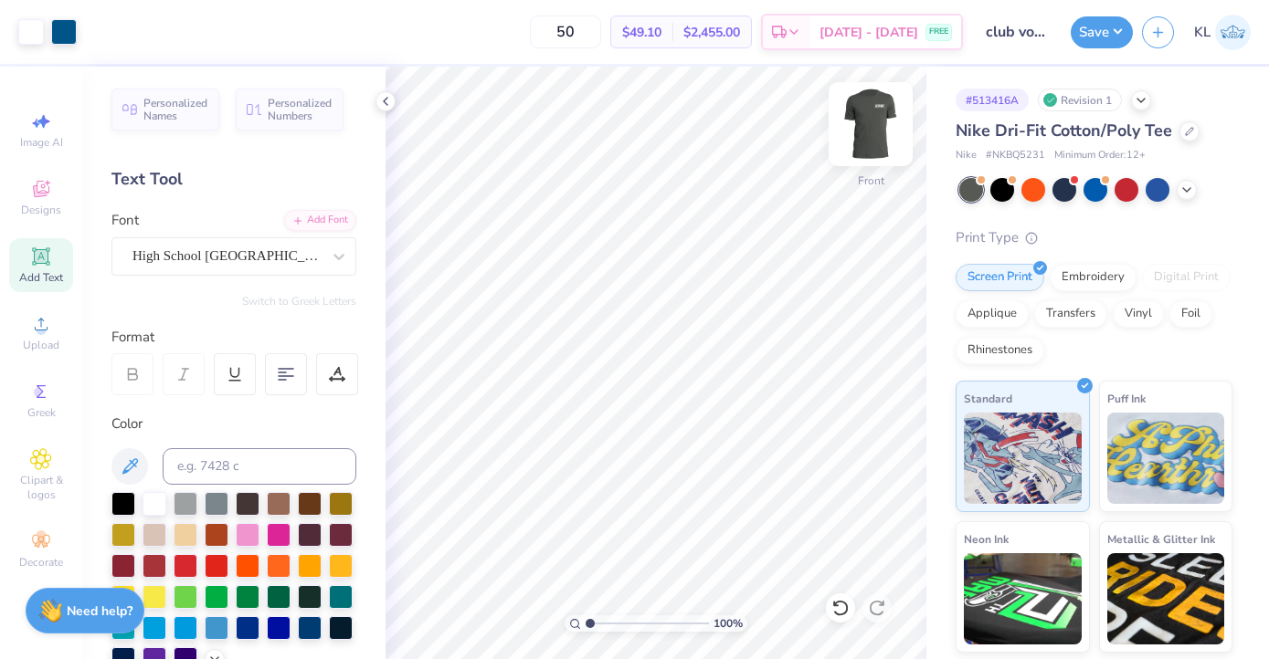
click at [870, 121] on img at bounding box center [870, 124] width 73 height 73
type input "3.00"
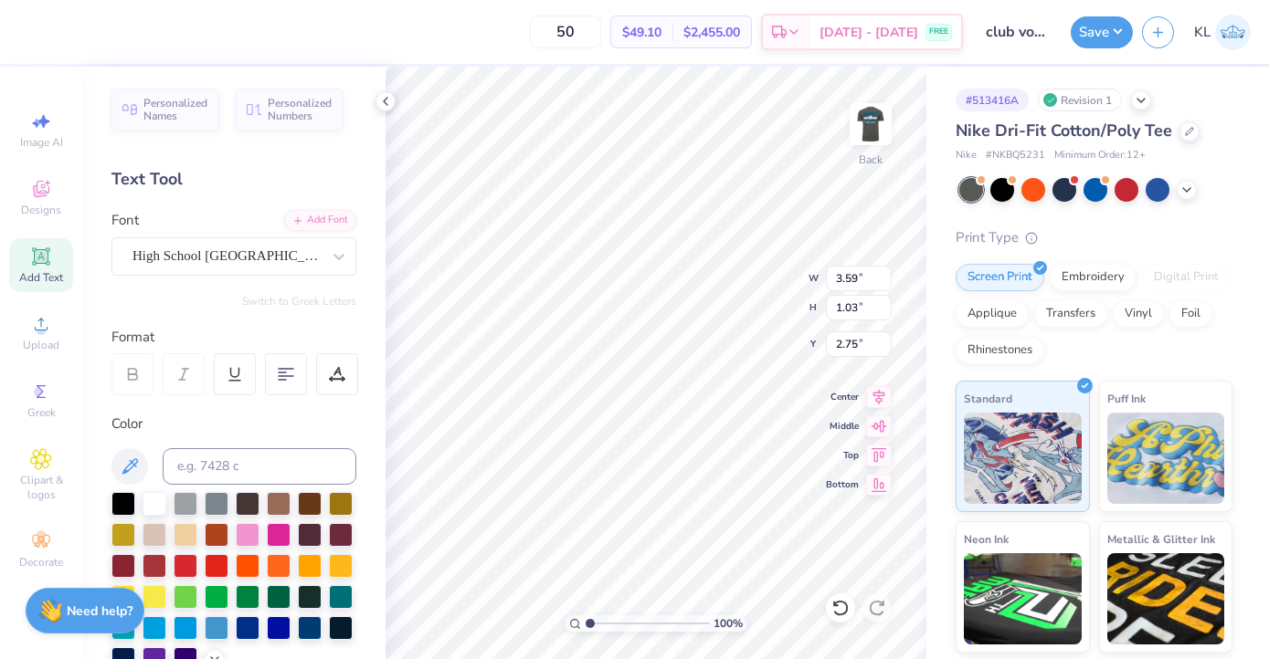
type input "2.75"
type input "3.00"
click at [937, 193] on div "# 513416A Revision 1 Nike Dri-Fit Cotton/Poly Tee Nike # NKBQ5231 Minimum Order…" at bounding box center [1097, 430] width 343 height 727
click at [865, 123] on img at bounding box center [870, 124] width 73 height 73
click at [865, 123] on img at bounding box center [870, 124] width 37 height 37
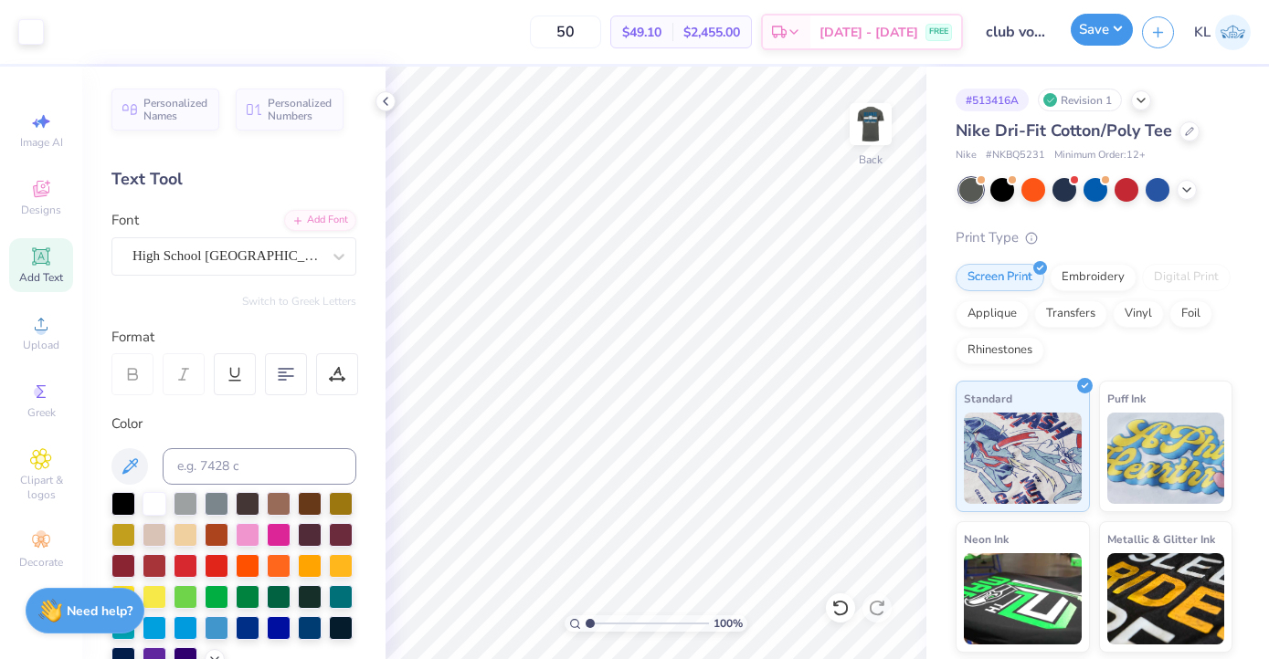
click at [1115, 30] on button "Save" at bounding box center [1101, 30] width 62 height 32
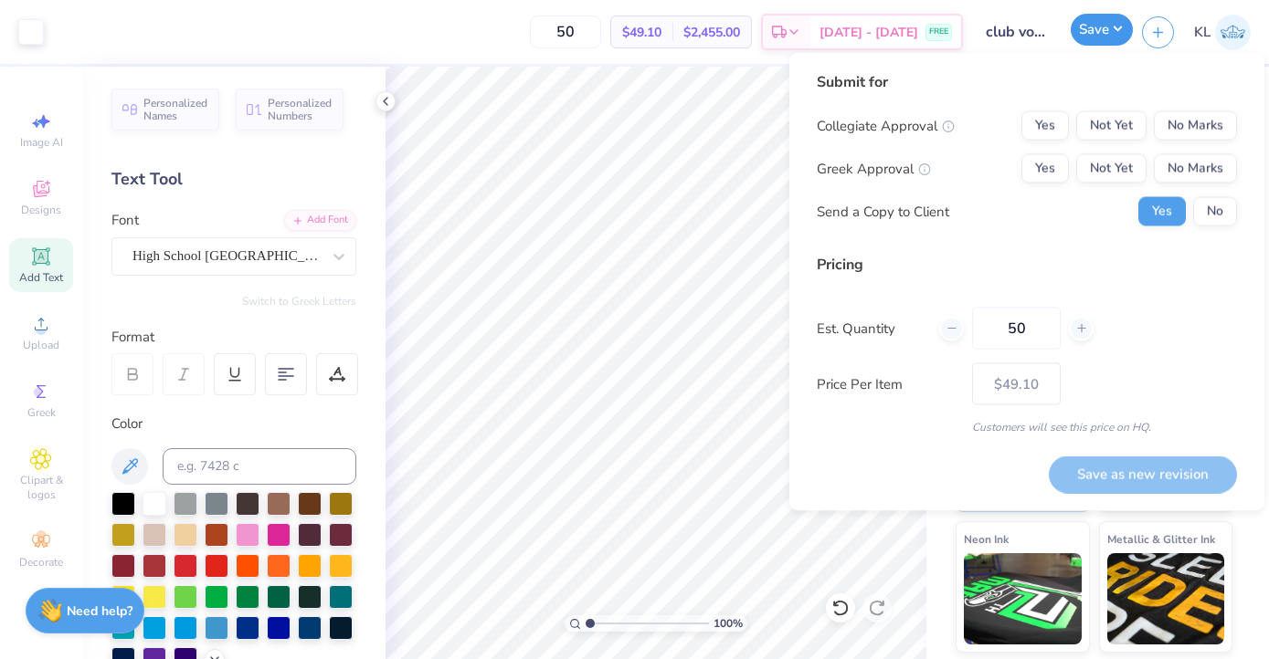
click at [1102, 36] on button "Save" at bounding box center [1101, 30] width 62 height 32
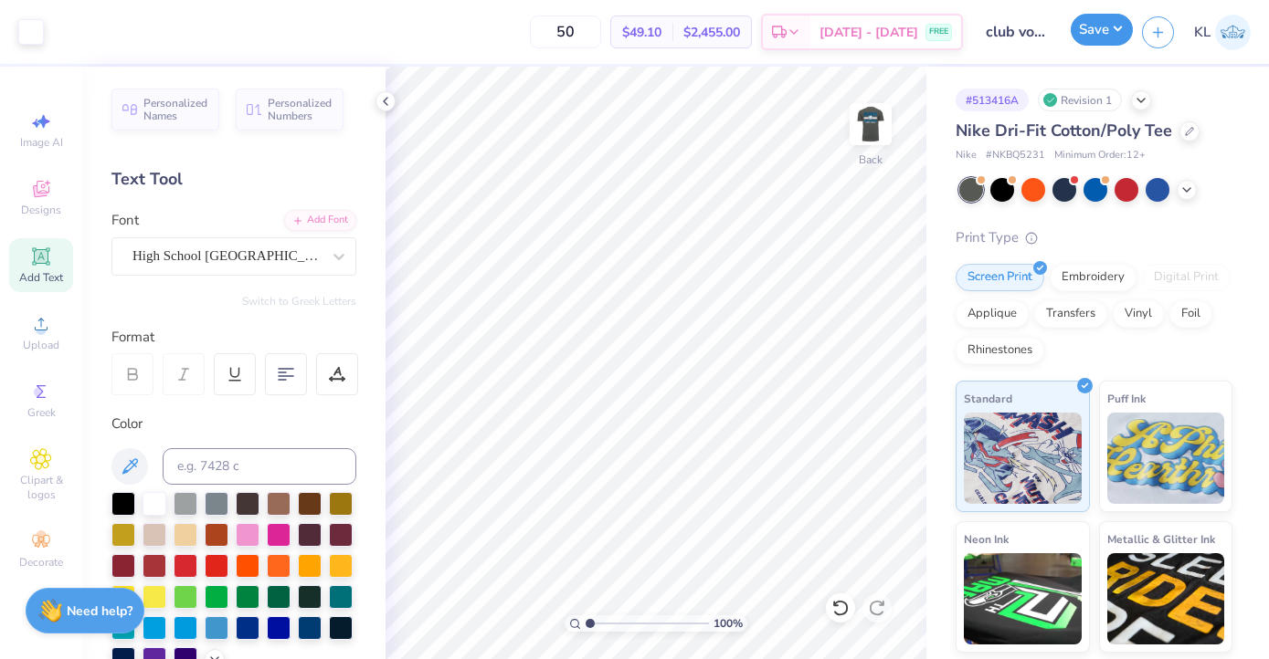
click at [1102, 36] on button "Save" at bounding box center [1101, 30] width 62 height 32
